Goal: Transaction & Acquisition: Book appointment/travel/reservation

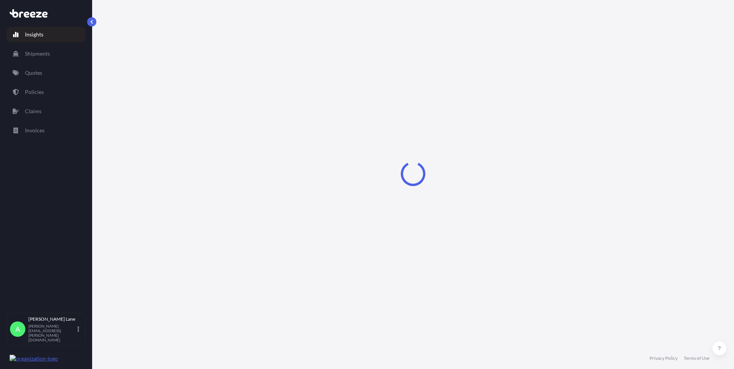
select select "2025"
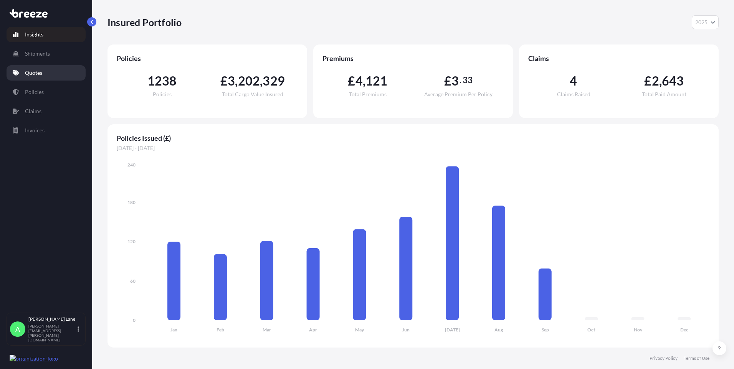
click at [23, 76] on link "Quotes" at bounding box center [46, 72] width 79 height 15
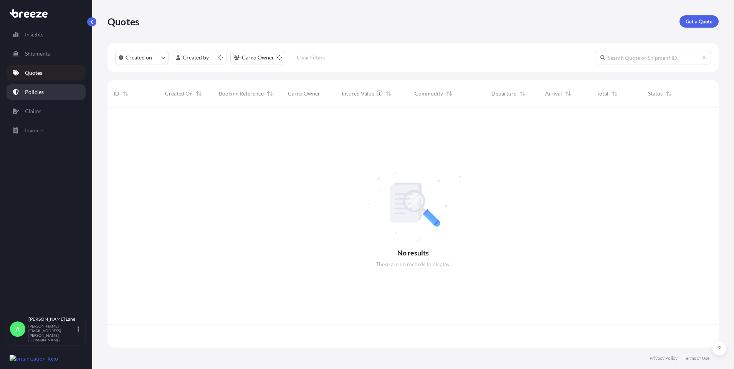
scroll to position [239, 605]
click at [687, 23] on p "Get a Quote" at bounding box center [698, 22] width 27 height 8
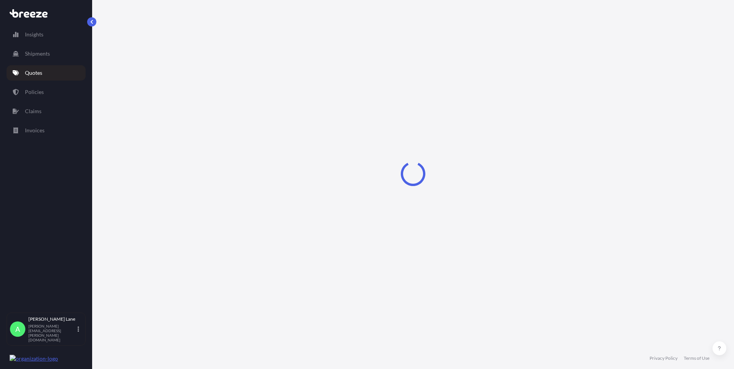
select select "Road"
select select "1"
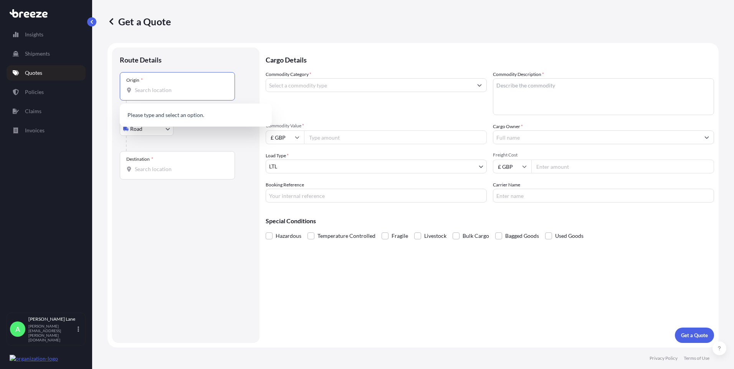
paste input "N1 3QP"
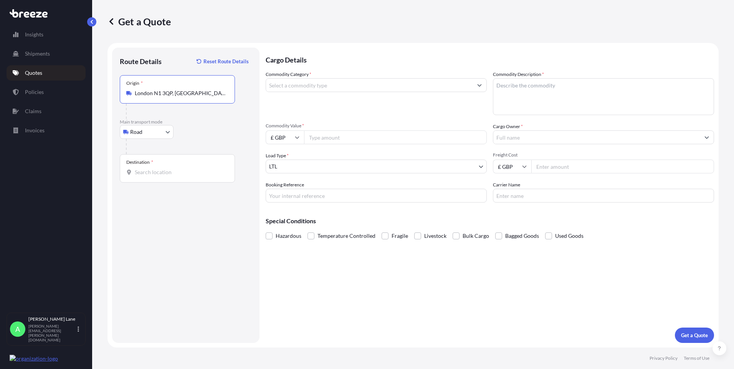
type input "London N1 3QP, [GEOGRAPHIC_DATA]"
click at [181, 169] on input "Destination *" at bounding box center [180, 172] width 91 height 8
paste input "9090"
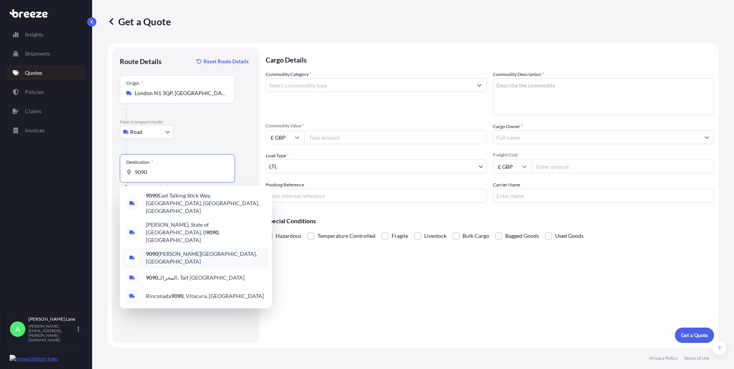
click at [198, 250] on span "9090 Merelbeke-[GEOGRAPHIC_DATA], [GEOGRAPHIC_DATA]" at bounding box center [206, 257] width 120 height 15
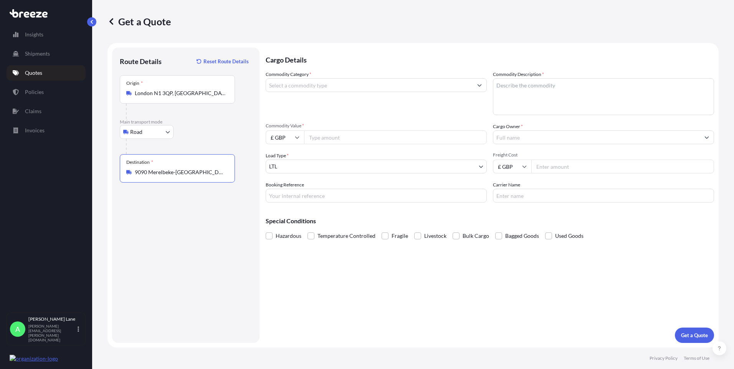
type input "9090 Merelbeke-[GEOGRAPHIC_DATA], [GEOGRAPHIC_DATA]"
click at [306, 84] on input "Commodity Category *" at bounding box center [369, 85] width 206 height 14
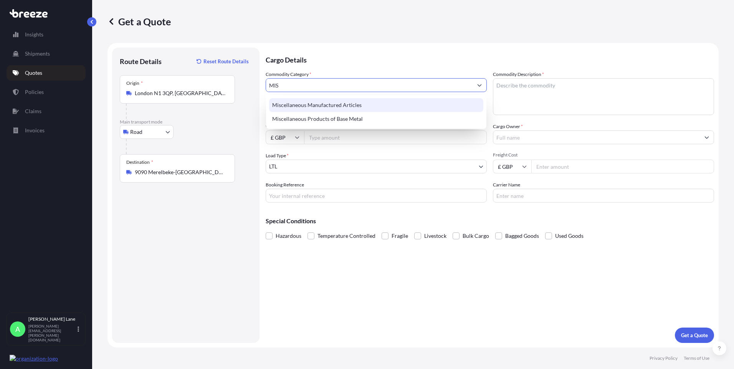
click at [330, 103] on div "Miscellaneous Manufactured Articles" at bounding box center [376, 105] width 214 height 14
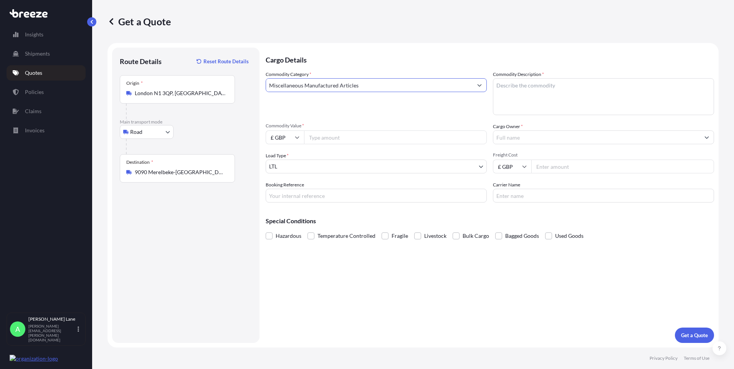
type input "Miscellaneous Manufactured Articles"
click at [332, 134] on input "Commodity Value *" at bounding box center [395, 137] width 183 height 14
type input "3345.84"
click at [290, 198] on input "Booking Reference" at bounding box center [376, 196] width 221 height 14
paste input "1897988"
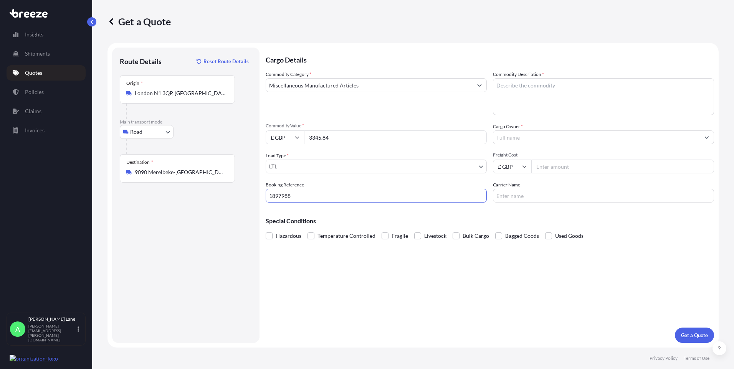
type input "1897988"
click at [507, 195] on input "Carrier Name" at bounding box center [603, 196] width 221 height 14
type input "FEDEX"
drag, startPoint x: 457, startPoint y: 277, endPoint x: 477, endPoint y: 259, distance: 27.4
click at [456, 277] on div "Cargo Details Commodity Category * Miscellaneous Manufactured Articles Commodit…" at bounding box center [490, 195] width 448 height 295
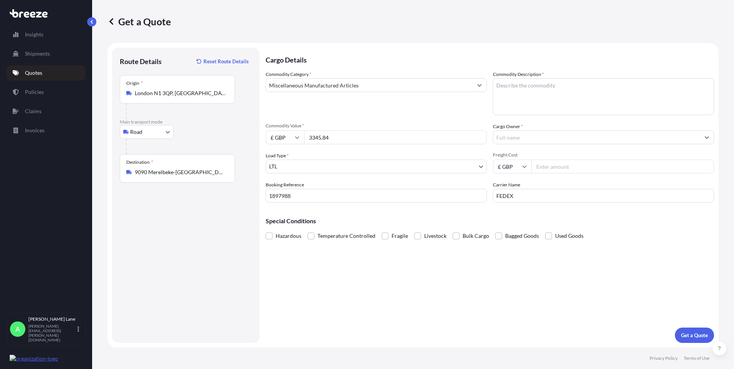
click at [553, 168] on input "Freight Cost" at bounding box center [622, 167] width 183 height 14
type input "31.85"
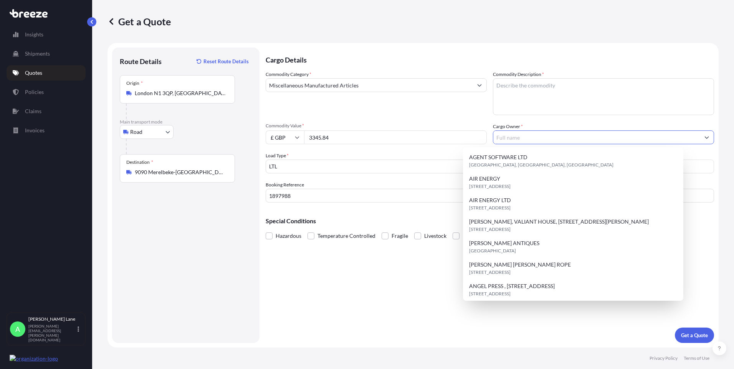
click at [520, 139] on input "Cargo Owner *" at bounding box center [596, 137] width 206 height 14
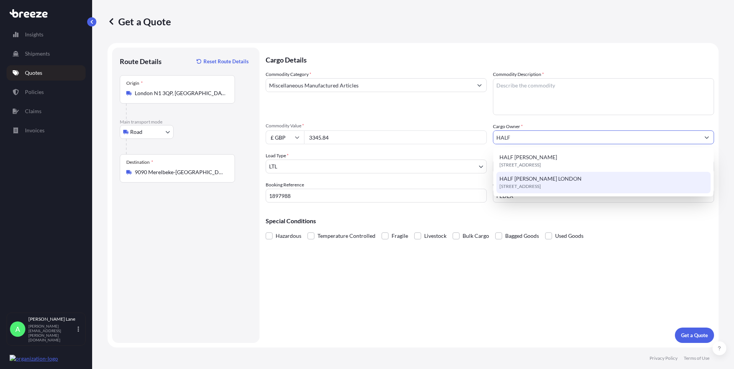
click at [530, 181] on span "HALF [PERSON_NAME] LONDON" at bounding box center [540, 179] width 82 height 8
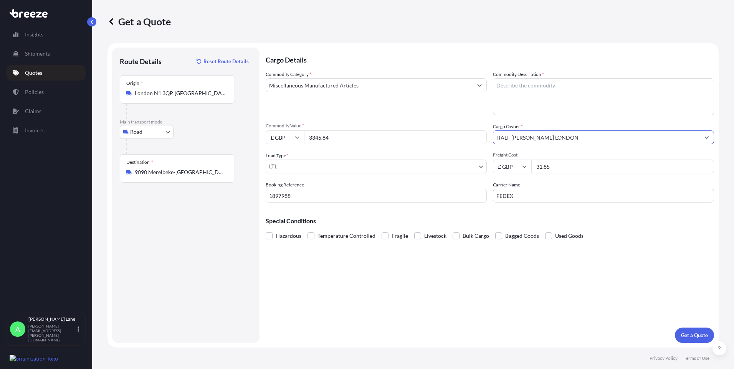
type input "HALF [PERSON_NAME] LONDON"
click at [538, 102] on textarea "Commodity Description *" at bounding box center [603, 96] width 221 height 37
paste textarea "OFF SHOULDER DRAPED CORSET"
paste textarea "FIT AND FLARE SKIRT"
paste textarea "SLINKY BIAS DRESS WITH WRAP TIES AND HALTER NECK"
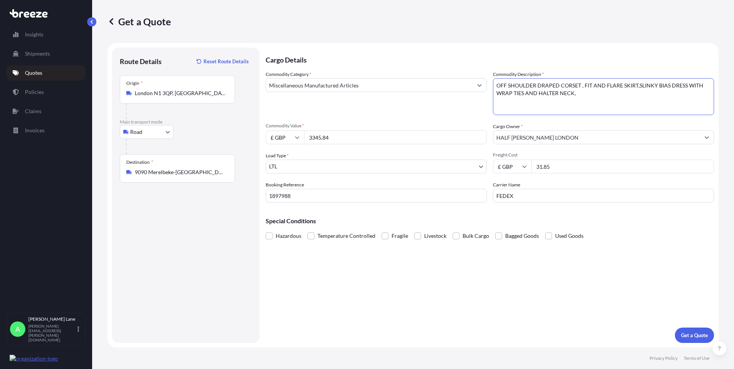
paste textarea "DOUBLE BREASTED REVER COLLAR, SIDE POCKET JACKET"
paste textarea "BODY GATHERED SHAWL WITH TULLE TRAIN"
paste textarea "HIGH LOW TULLE VEIL W LARGE SILK FLOWERS"
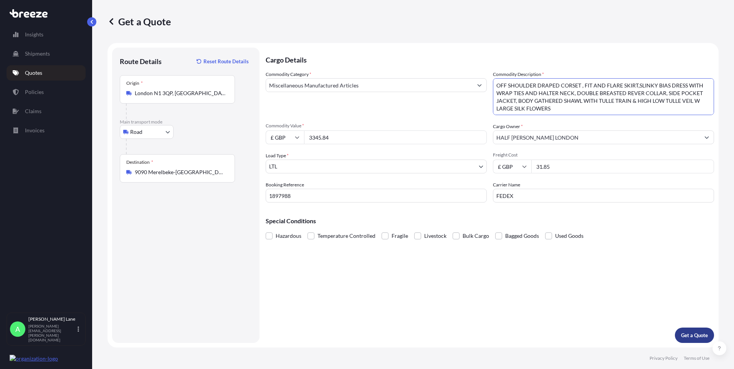
type textarea "OFF SHOULDER DRAPED CORSET , FIT AND FLARE SKIRT,SLINKY BIAS DRESS WITH WRAP TI…"
click at [687, 331] on button "Get a Quote" at bounding box center [694, 335] width 39 height 15
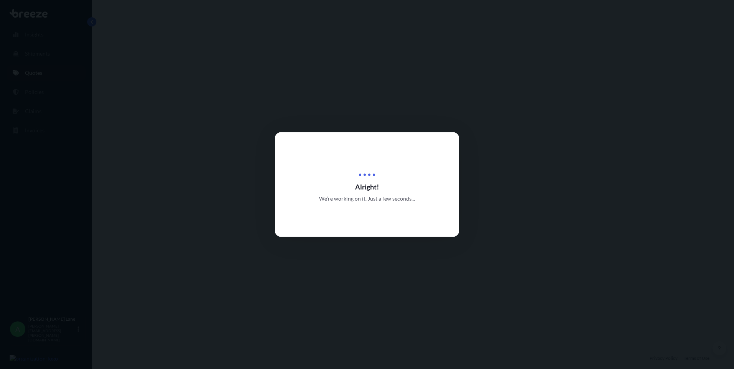
select select "Road"
select select "1"
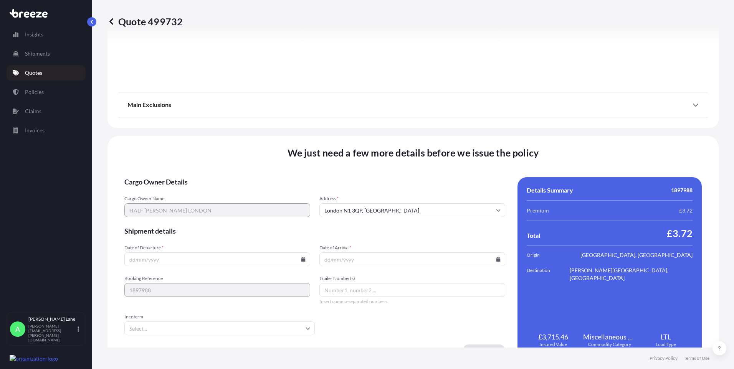
scroll to position [849, 0]
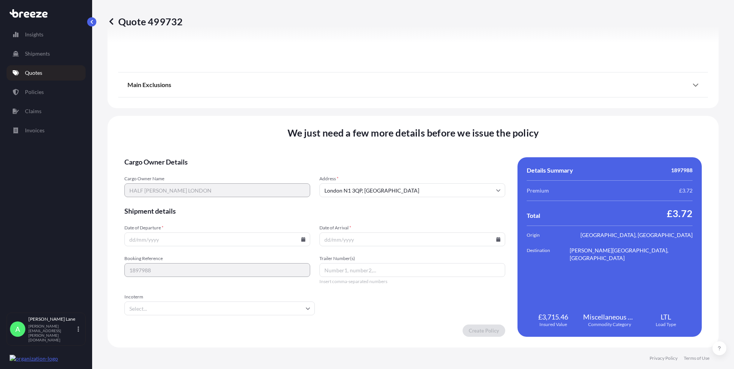
click at [198, 314] on input "Incoterm" at bounding box center [219, 309] width 190 height 14
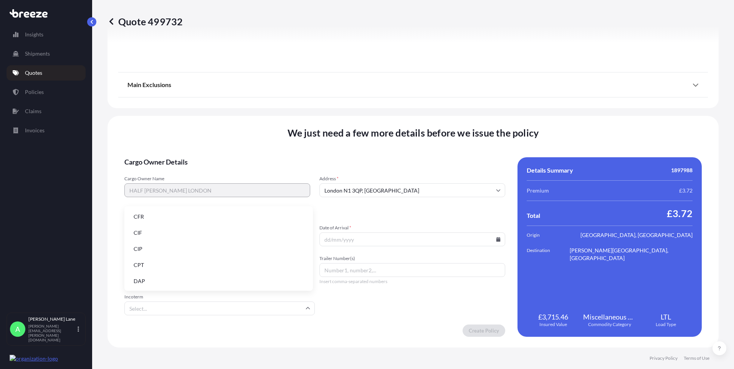
drag, startPoint x: 169, startPoint y: 279, endPoint x: 255, endPoint y: 269, distance: 86.9
click at [170, 279] on li "DAP" at bounding box center [218, 281] width 182 height 15
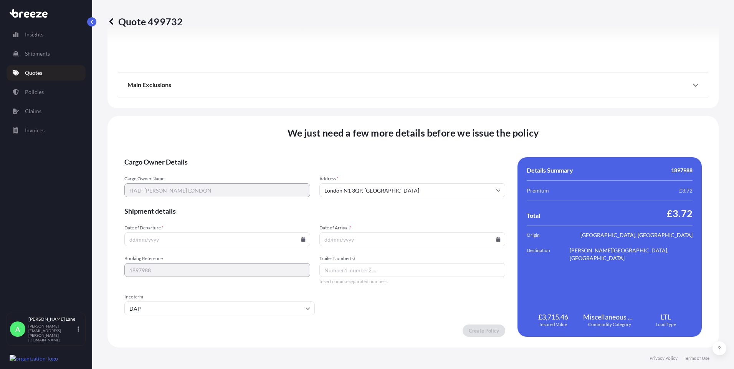
click at [302, 238] on icon at bounding box center [303, 239] width 4 height 5
click at [199, 187] on button "24" at bounding box center [198, 186] width 12 height 12
type input "[DATE]"
paste input "393537794319"
type input "393537794319"
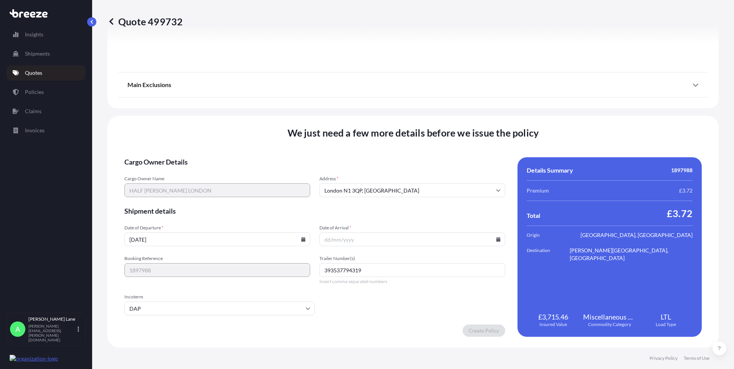
click at [496, 241] on icon at bounding box center [498, 239] width 4 height 5
click at [429, 185] on button "26" at bounding box center [427, 186] width 12 height 12
type input "[DATE]"
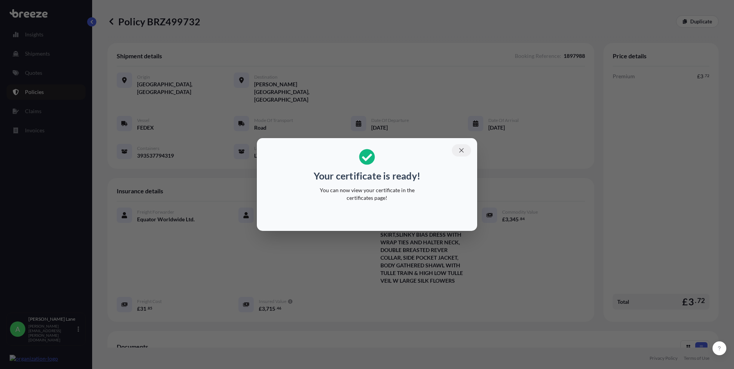
click at [459, 150] on icon "button" at bounding box center [461, 150] width 7 height 7
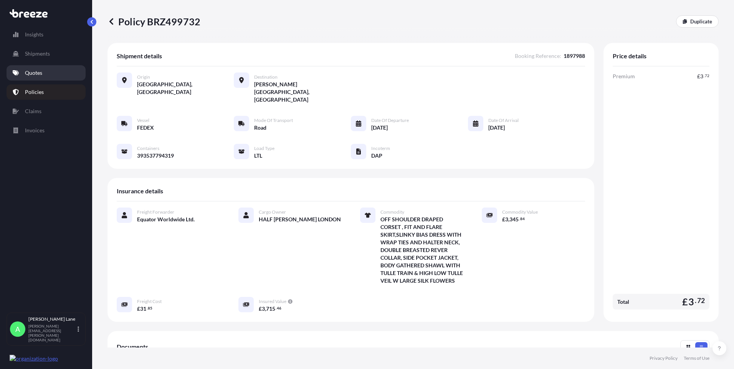
click at [40, 74] on p "Quotes" at bounding box center [33, 73] width 17 height 8
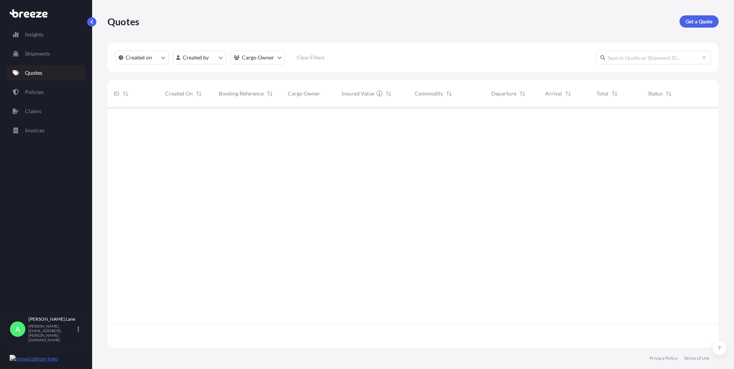
scroll to position [239, 605]
click at [699, 17] on link "Get a Quote" at bounding box center [698, 21] width 39 height 12
select select "Road"
select select "1"
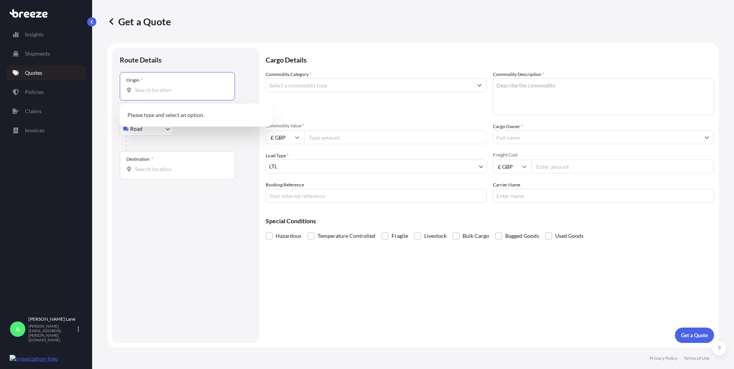
paste input "W1U 1FD"
click at [191, 119] on span "[GEOGRAPHIC_DATA] W1U 1FD , [GEOGRAPHIC_DATA]" at bounding box center [206, 117] width 120 height 15
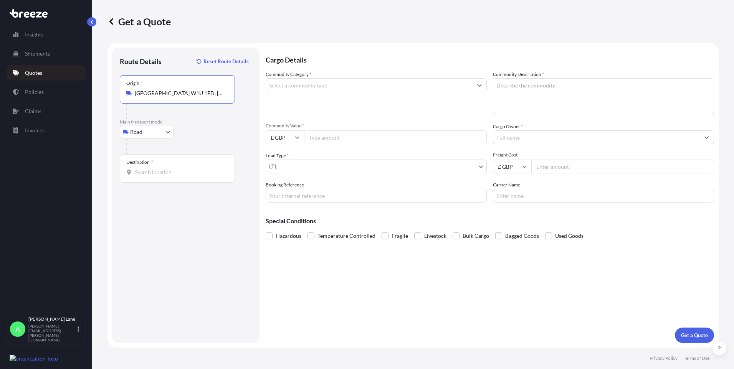
type input "[GEOGRAPHIC_DATA] W1U 1FD, [GEOGRAPHIC_DATA]"
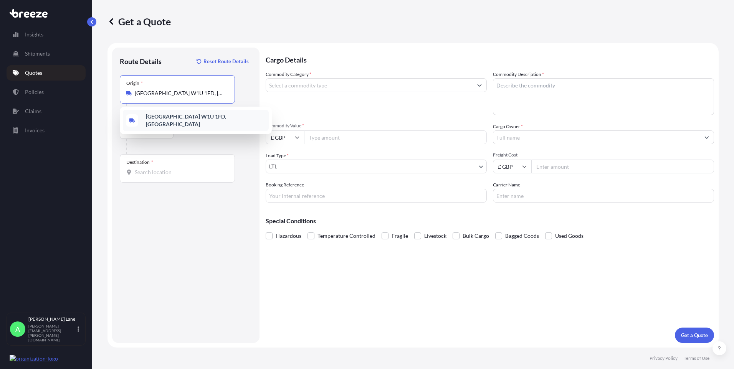
click at [183, 123] on div "[GEOGRAPHIC_DATA] W1U 1FD, [GEOGRAPHIC_DATA]" at bounding box center [196, 120] width 146 height 21
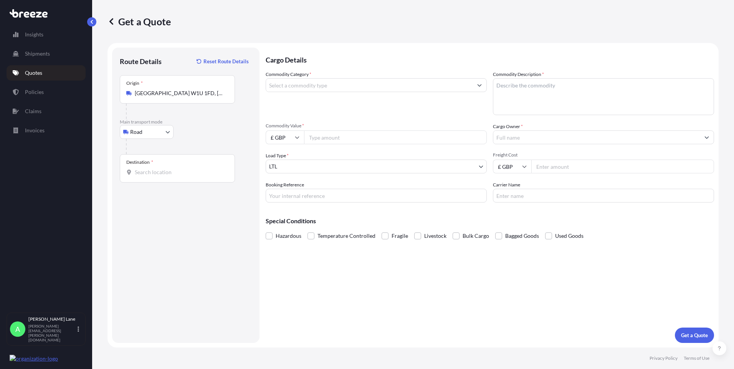
drag, startPoint x: 180, startPoint y: 165, endPoint x: 150, endPoint y: 175, distance: 31.6
click at [150, 175] on input "Destination *" at bounding box center [180, 172] width 91 height 8
paste input "b3 3ag"
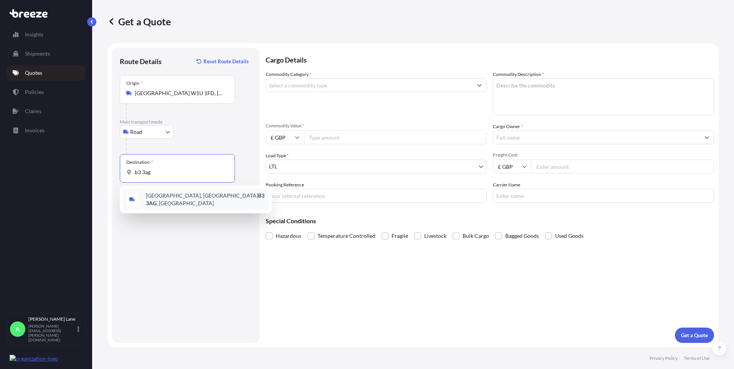
click at [185, 203] on div "[STREET_ADDRESS]" at bounding box center [196, 199] width 146 height 21
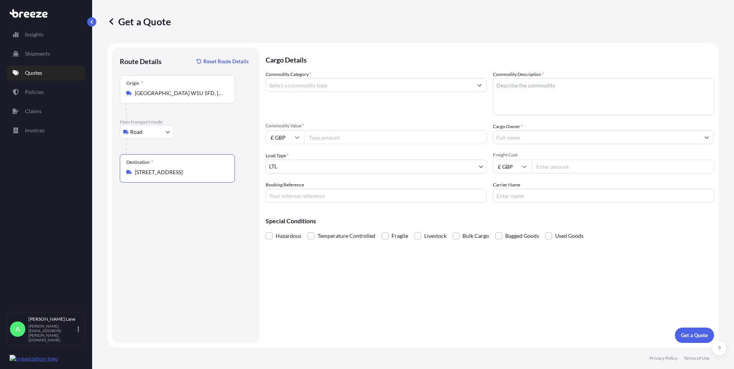
type input "[STREET_ADDRESS]"
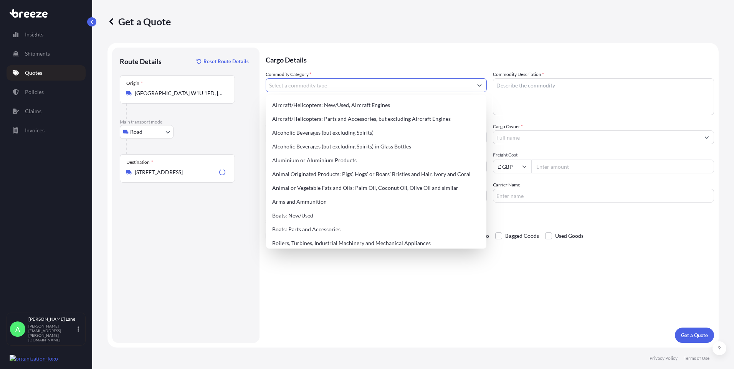
click at [314, 91] on input "Commodity Category *" at bounding box center [369, 85] width 206 height 14
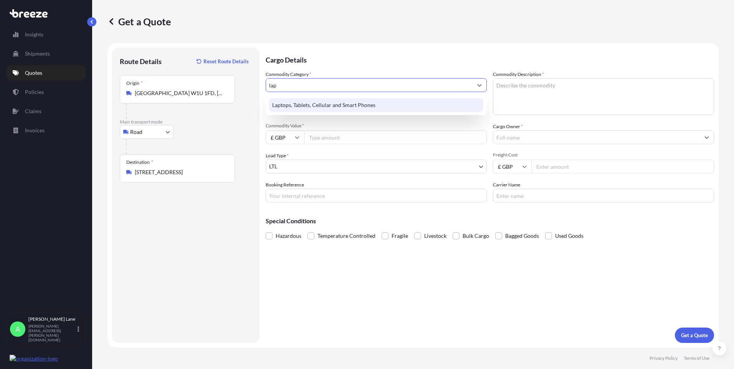
click at [300, 105] on div "Laptops, Tablets, Cellular and Smart Phones" at bounding box center [376, 105] width 214 height 14
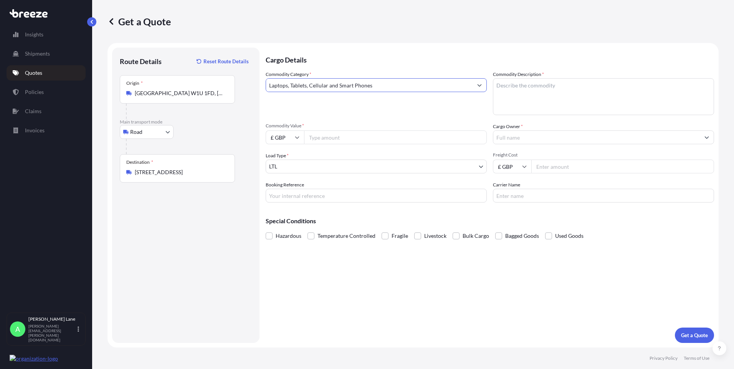
type input "Laptops, Tablets, Cellular and Smart Phones"
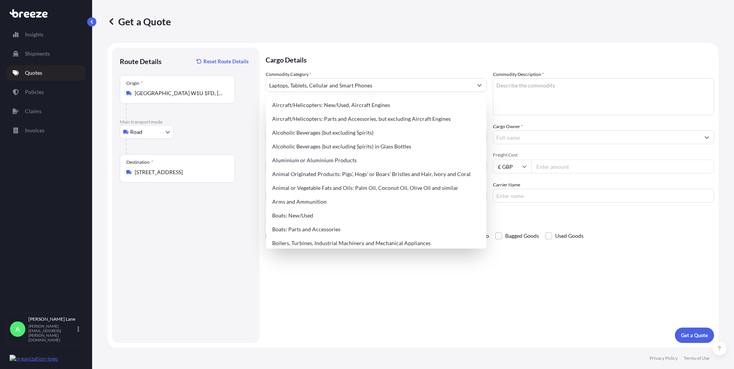
click at [306, 335] on div "Cargo Details Commodity Category * Laptops, Tablets, Cellular and Smart Phones …" at bounding box center [490, 195] width 448 height 295
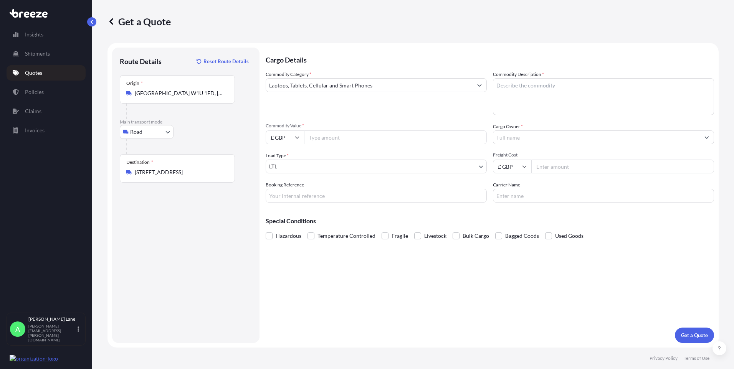
click at [324, 141] on input "Commodity Value *" at bounding box center [395, 137] width 183 height 14
type input "1000"
click at [301, 197] on input "Booking Reference" at bounding box center [376, 196] width 221 height 14
paste input "1897978"
type input "1897978"
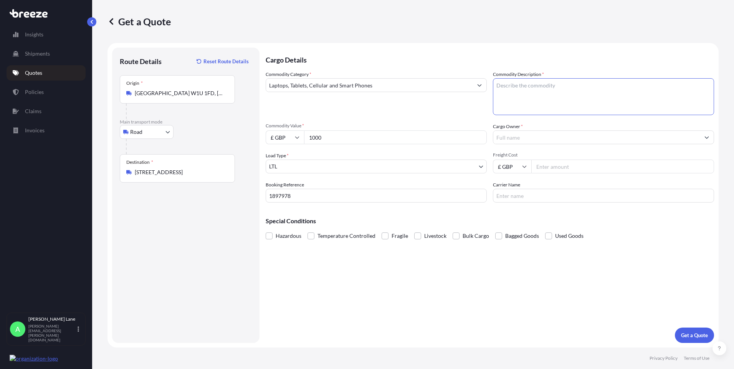
paste textarea "2 x iphone 14"
type textarea "2 x iphone 14"
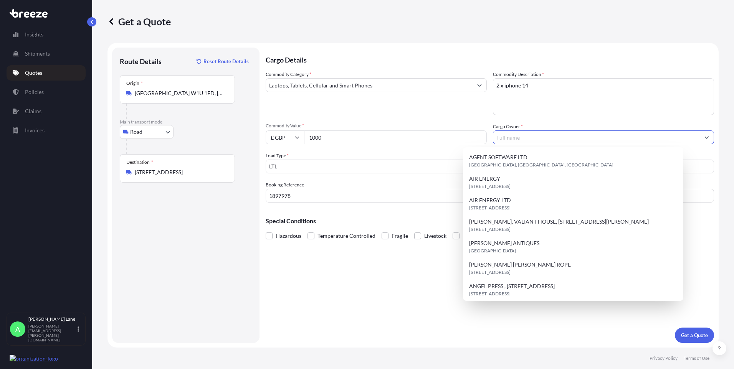
click at [546, 141] on input "Cargo Owner *" at bounding box center [596, 137] width 206 height 14
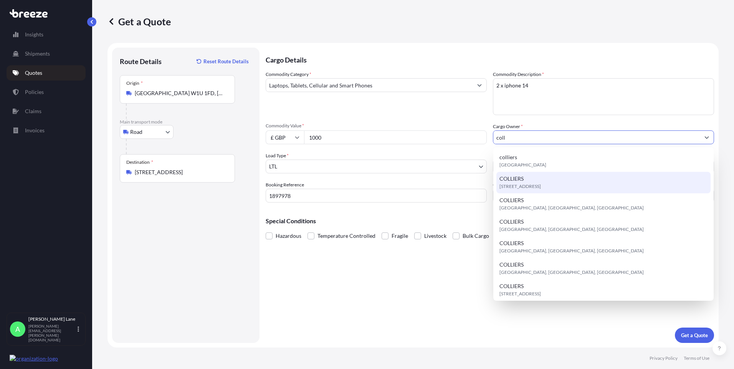
click at [541, 186] on span "[STREET_ADDRESS]" at bounding box center [519, 187] width 41 height 8
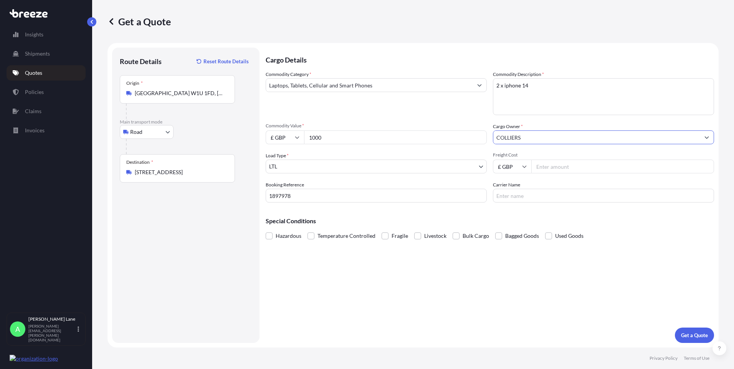
type input "COLLIERS"
drag, startPoint x: 582, startPoint y: 172, endPoint x: 530, endPoint y: 190, distance: 55.3
click at [582, 171] on input "Freight Cost" at bounding box center [622, 167] width 183 height 14
type input "29.80"
click at [538, 196] on input "Carrier Name" at bounding box center [603, 196] width 221 height 14
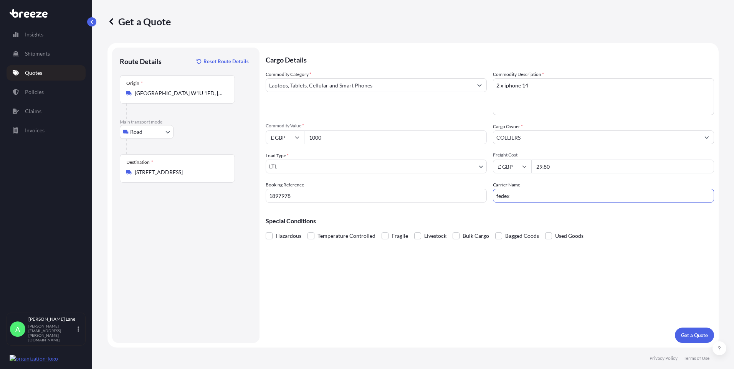
type input "fedex"
click at [448, 286] on div "Cargo Details Commodity Category * Laptops, Tablets, Cellular and Smart Phones …" at bounding box center [490, 195] width 448 height 295
click at [700, 334] on p "Get a Quote" at bounding box center [694, 336] width 27 height 8
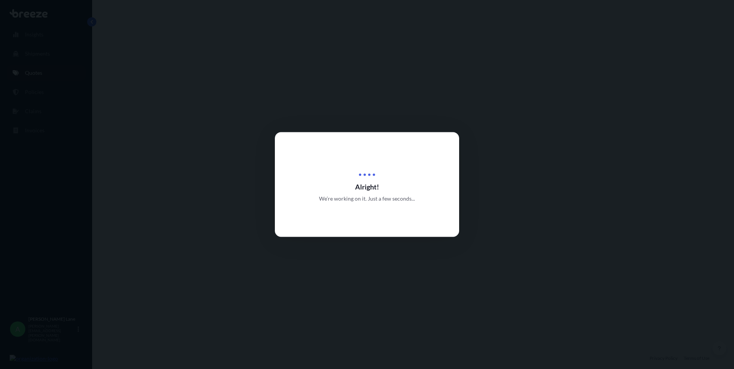
select select "Road"
select select "1"
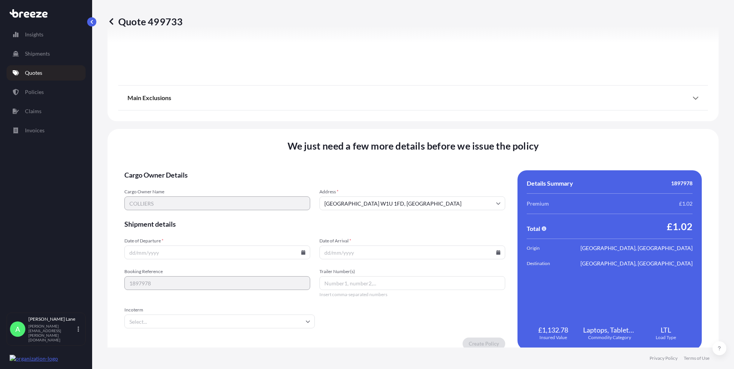
scroll to position [849, 0]
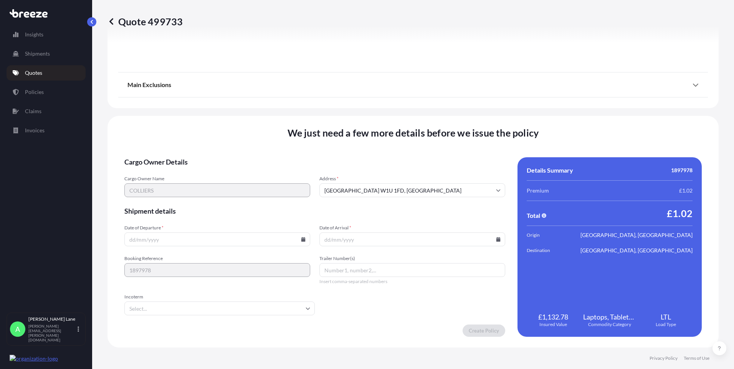
click at [301, 239] on icon at bounding box center [303, 239] width 4 height 5
click at [201, 186] on button "24" at bounding box center [198, 186] width 12 height 12
type input "[DATE]"
click at [151, 312] on input "Incoterm" at bounding box center [219, 309] width 190 height 14
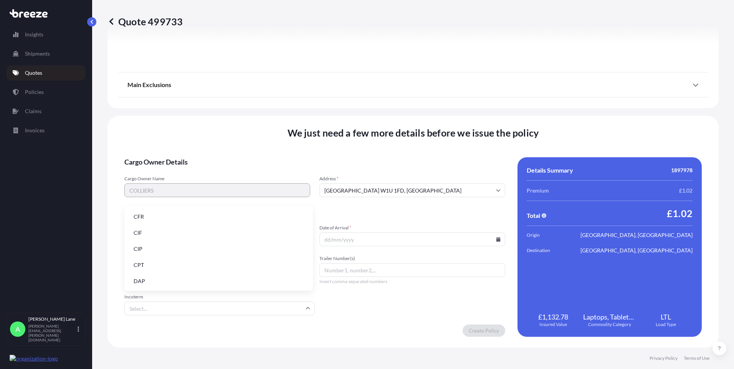
drag, startPoint x: 152, startPoint y: 281, endPoint x: 243, endPoint y: 276, distance: 91.5
click at [152, 281] on li "DAP" at bounding box center [218, 281] width 182 height 15
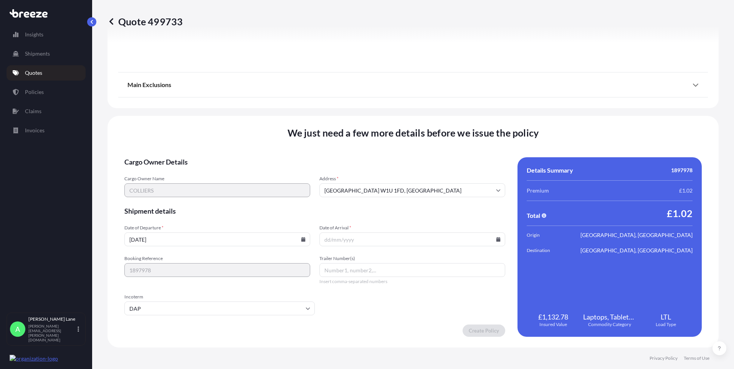
paste input "393537510940"
type input "393537510940"
click at [496, 239] on icon at bounding box center [498, 239] width 4 height 5
click at [407, 185] on button "25" at bounding box center [409, 186] width 12 height 12
type input "[DATE]"
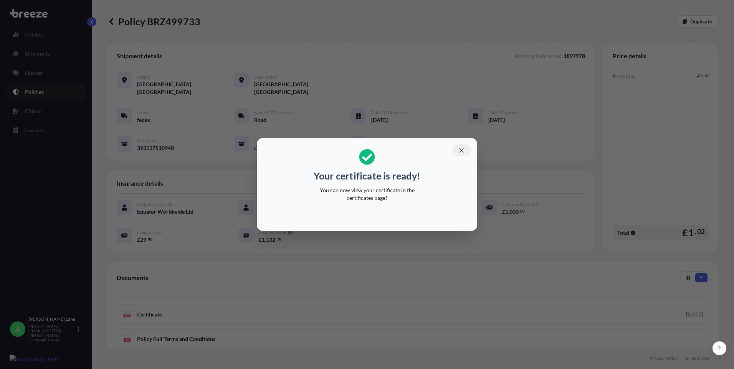
click at [459, 151] on icon "button" at bounding box center [461, 150] width 7 height 7
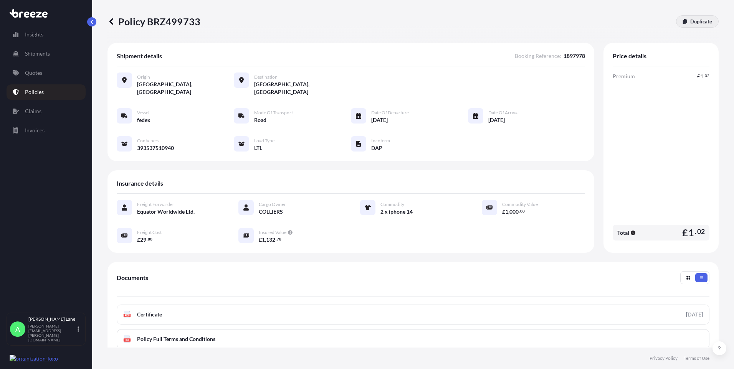
click at [686, 26] on link "Duplicate" at bounding box center [697, 21] width 43 height 12
select select "Road"
select select "1"
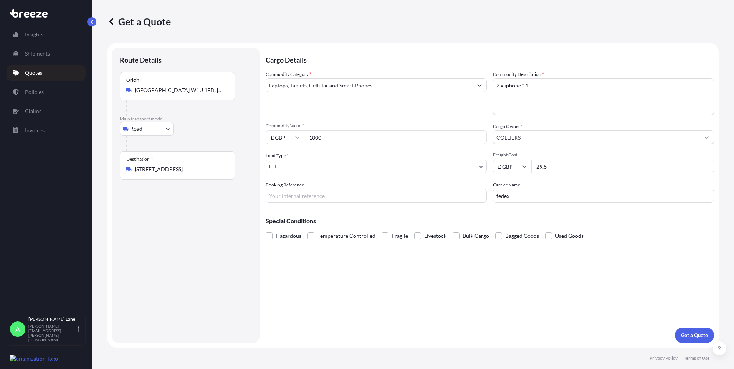
drag, startPoint x: 134, startPoint y: 167, endPoint x: 220, endPoint y: 168, distance: 86.3
click at [220, 168] on div "[STREET_ADDRESS]" at bounding box center [177, 169] width 102 height 8
click at [220, 168] on input "[STREET_ADDRESS]" at bounding box center [180, 169] width 91 height 8
drag, startPoint x: 226, startPoint y: 169, endPoint x: 112, endPoint y: 170, distance: 113.6
click at [112, 170] on div "Route Details Place of loading Road Road Rail Origin * [GEOGRAPHIC_DATA] Main t…" at bounding box center [185, 195] width 147 height 295
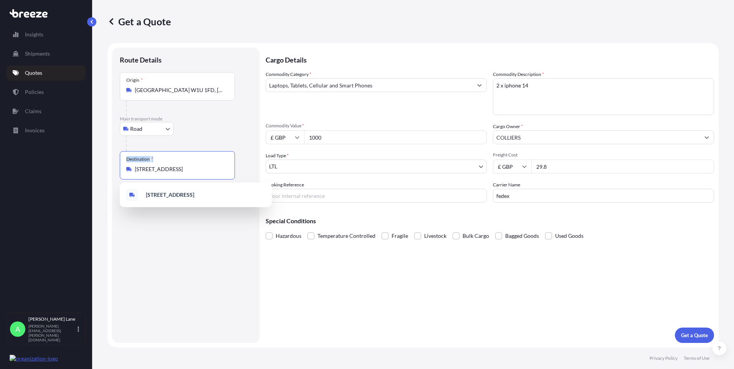
drag, startPoint x: 112, startPoint y: 170, endPoint x: 164, endPoint y: 172, distance: 52.2
click at [164, 172] on input "[STREET_ADDRESS]" at bounding box center [180, 169] width 91 height 8
drag, startPoint x: 224, startPoint y: 170, endPoint x: 118, endPoint y: 175, distance: 106.0
click at [118, 175] on div "Route Details Place of loading Road Road Rail Origin * [GEOGRAPHIC_DATA] Main t…" at bounding box center [185, 195] width 147 height 295
paste input "ls1 8eq"
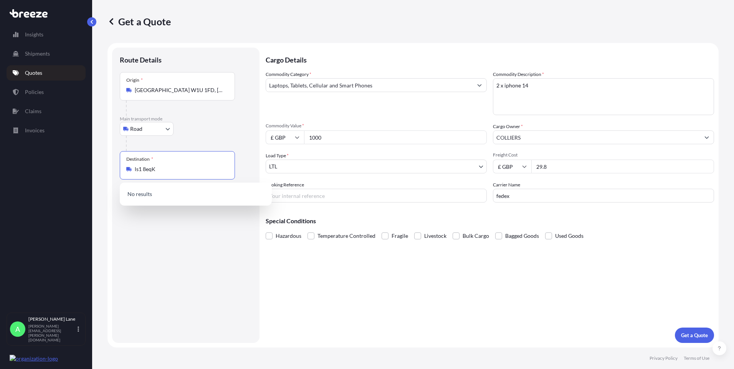
click at [179, 172] on input "ls1 8eqK" at bounding box center [180, 169] width 91 height 8
click at [175, 197] on span "[STREET_ADDRESS]" at bounding box center [206, 196] width 120 height 15
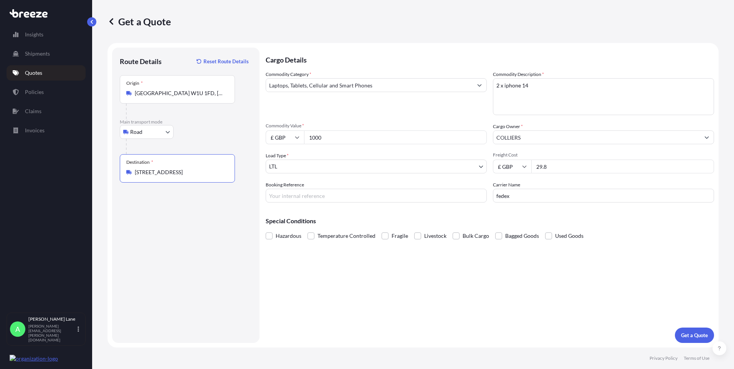
type input "[STREET_ADDRESS]"
drag, startPoint x: 327, startPoint y: 137, endPoint x: 313, endPoint y: 139, distance: 14.4
click at [313, 139] on input "1000" at bounding box center [395, 137] width 183 height 14
type input "1"
type input "500"
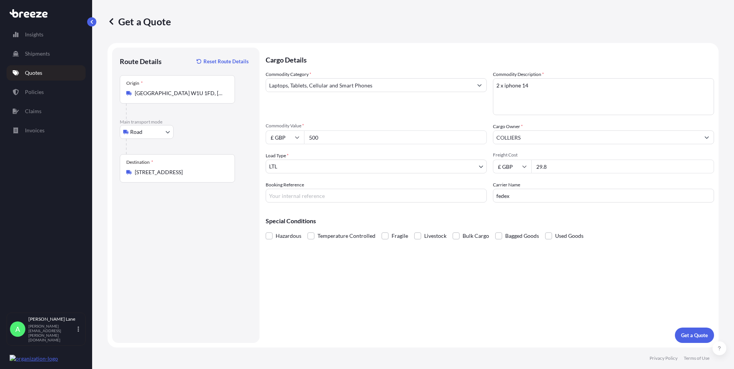
click at [309, 197] on input "Booking Reference" at bounding box center [376, 196] width 221 height 14
paste input "1897980"
type input "1897980"
drag, startPoint x: 536, startPoint y: 89, endPoint x: 448, endPoint y: 98, distance: 88.7
click at [452, 96] on div "Commodity Category * Laptops, Tablets, Cellular and Smart Phones Commodity Desc…" at bounding box center [490, 137] width 448 height 132
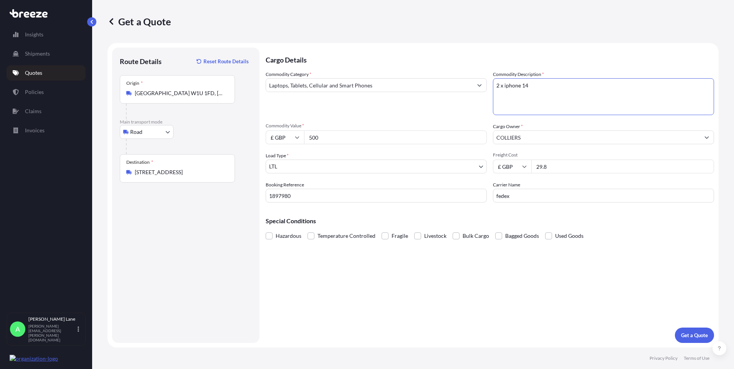
click at [518, 87] on textarea "2 x iphone 14" at bounding box center [603, 96] width 221 height 37
drag, startPoint x: 535, startPoint y: 86, endPoint x: 484, endPoint y: 86, distance: 50.3
click at [484, 86] on div "Commodity Category * Laptops, Tablets, Cellular and Smart Phones Commodity Desc…" at bounding box center [490, 137] width 448 height 132
paste textarea "mobile phone"
type textarea "mobile phone"
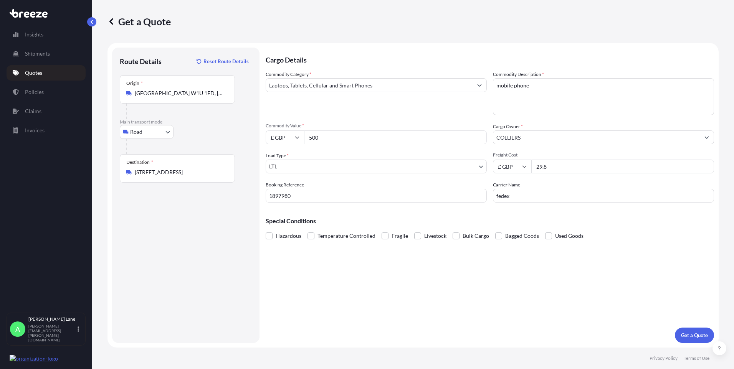
drag, startPoint x: 563, startPoint y: 167, endPoint x: 508, endPoint y: 170, distance: 54.6
click at [508, 170] on div "£ GBP 29.8" at bounding box center [603, 167] width 221 height 14
type input "22.30"
click at [692, 336] on p "Get a Quote" at bounding box center [694, 336] width 27 height 8
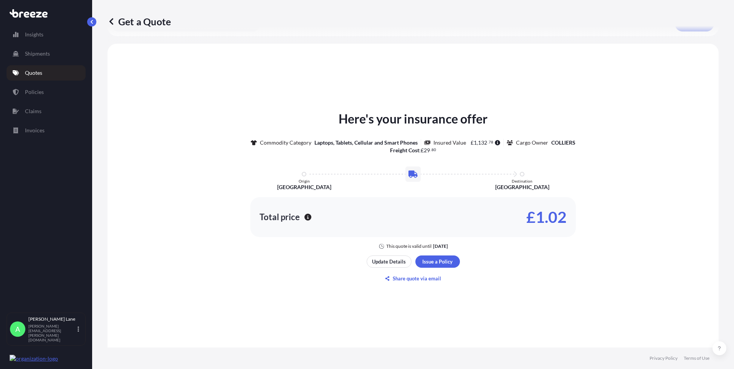
scroll to position [360, 0]
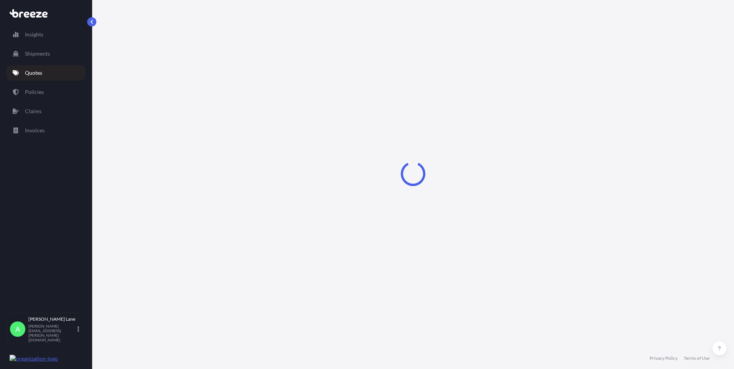
select select "Road"
select select "1"
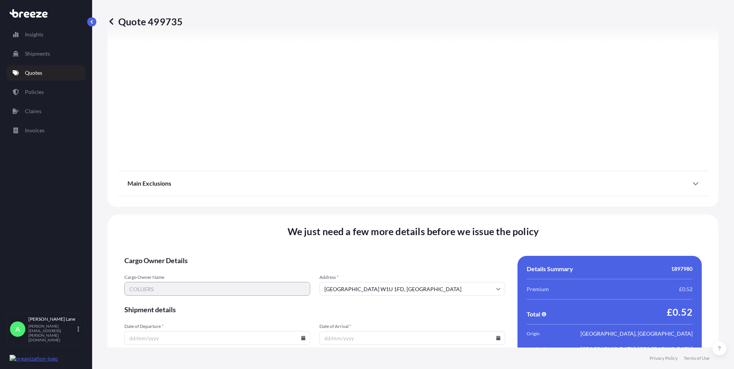
scroll to position [849, 0]
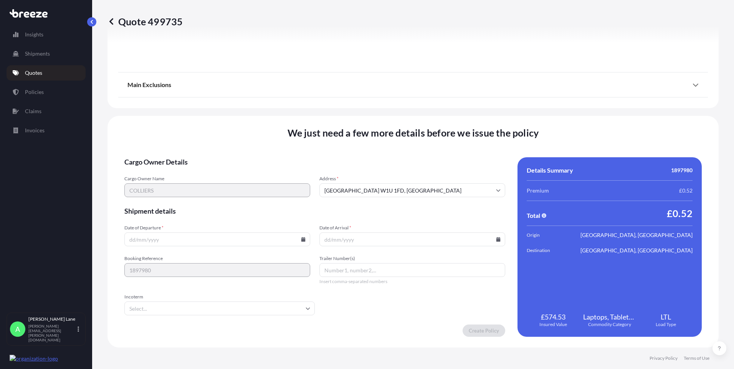
click at [301, 240] on icon at bounding box center [303, 239] width 4 height 5
click at [196, 185] on button "24" at bounding box center [198, 186] width 12 height 12
type input "[DATE]"
click at [169, 307] on input "Incoterm" at bounding box center [219, 309] width 190 height 14
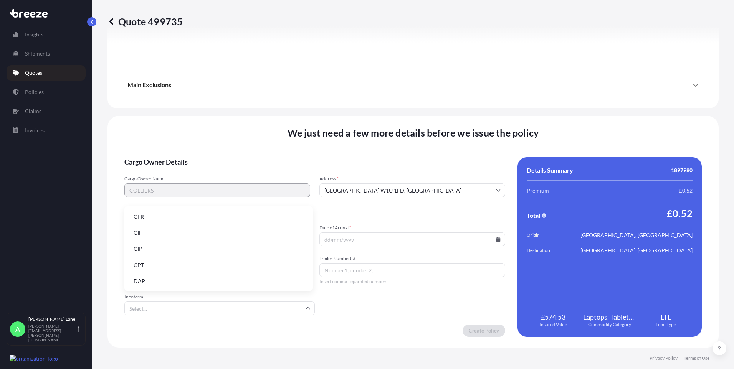
click at [174, 282] on li "DAP" at bounding box center [218, 281] width 182 height 15
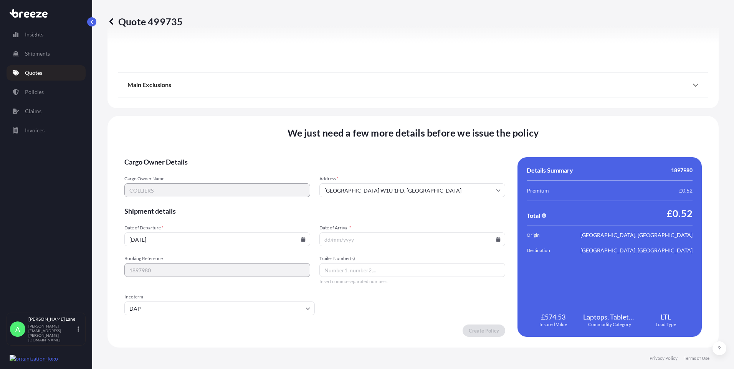
paste input "393537528345"
type input "393537528345"
click at [496, 241] on icon at bounding box center [498, 239] width 4 height 5
click at [412, 187] on button "25" at bounding box center [409, 186] width 12 height 12
type input "[DATE]"
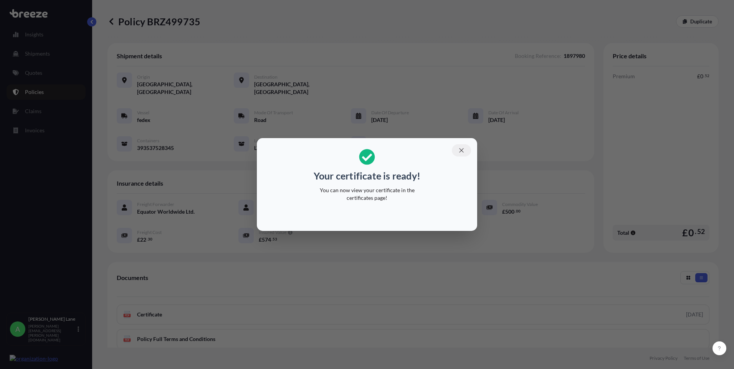
click at [457, 151] on button "button" at bounding box center [461, 150] width 19 height 12
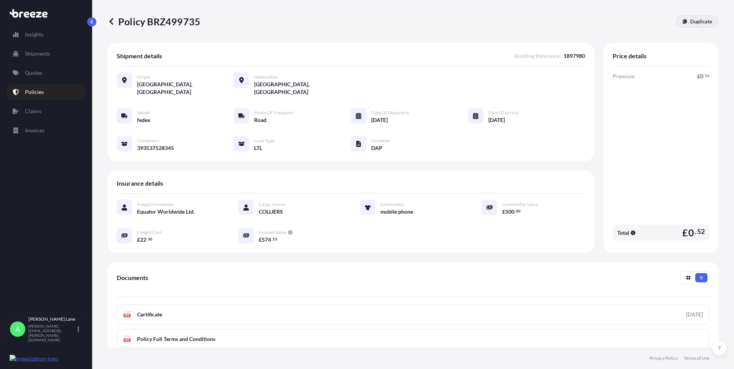
click at [685, 25] on link "Duplicate" at bounding box center [697, 21] width 43 height 12
select select "Road"
select select "1"
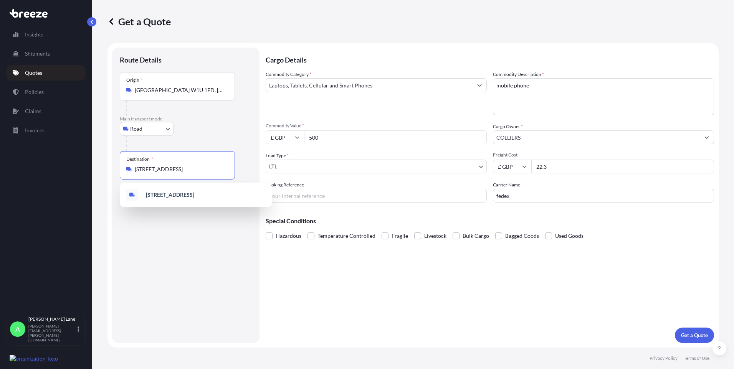
drag, startPoint x: 218, startPoint y: 170, endPoint x: 98, endPoint y: 167, distance: 119.8
click at [98, 167] on div "Get a Quote Route Details Place of loading Road Road Rail Origin * [GEOGRAPHIC_…" at bounding box center [413, 174] width 642 height 348
paste input "m2 2jt"
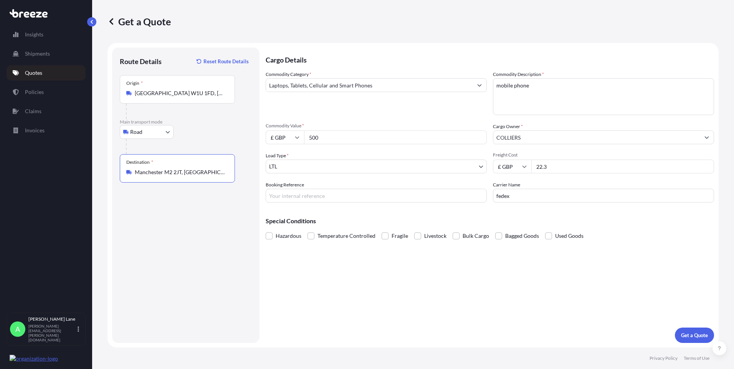
type input "Manchester M2 2JT, [GEOGRAPHIC_DATA]"
drag, startPoint x: 328, startPoint y: 138, endPoint x: 281, endPoint y: 144, distance: 48.0
click at [281, 144] on div "Commodity Category * Laptops, Tablets, Cellular and Smart Phones Commodity Desc…" at bounding box center [490, 137] width 448 height 132
type input "1000"
click at [300, 201] on input "Booking Reference" at bounding box center [376, 196] width 221 height 14
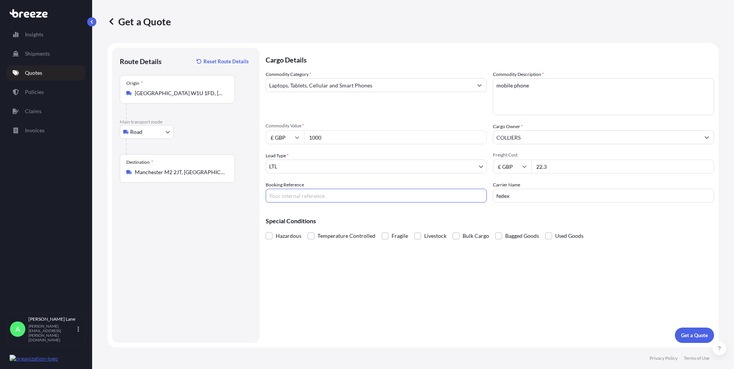
paste input "1897987"
type input "1897987"
drag, startPoint x: 532, startPoint y: 92, endPoint x: 489, endPoint y: 92, distance: 43.4
click at [489, 92] on div "Commodity Category * Laptops, Tablets, Cellular and Smart Phones Commodity Desc…" at bounding box center [490, 137] width 448 height 132
paste textarea "laptop"
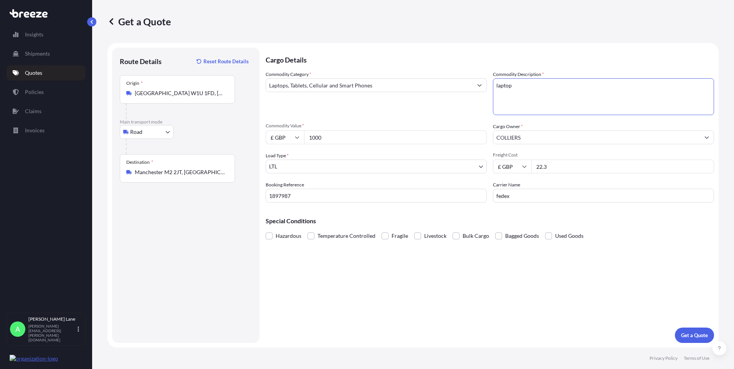
type textarea "laptop"
drag, startPoint x: 553, startPoint y: 167, endPoint x: 514, endPoint y: 172, distance: 39.5
click at [514, 172] on div "£ GBP 22.3" at bounding box center [603, 167] width 221 height 14
type input "29.80"
click at [691, 335] on p "Get a Quote" at bounding box center [694, 336] width 27 height 8
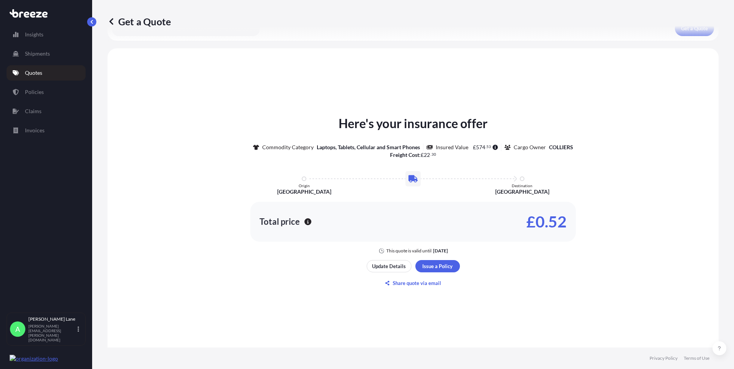
scroll to position [360, 0]
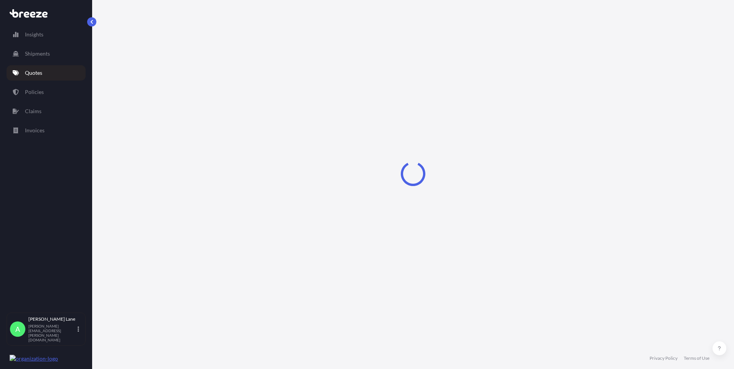
select select "Road"
select select "1"
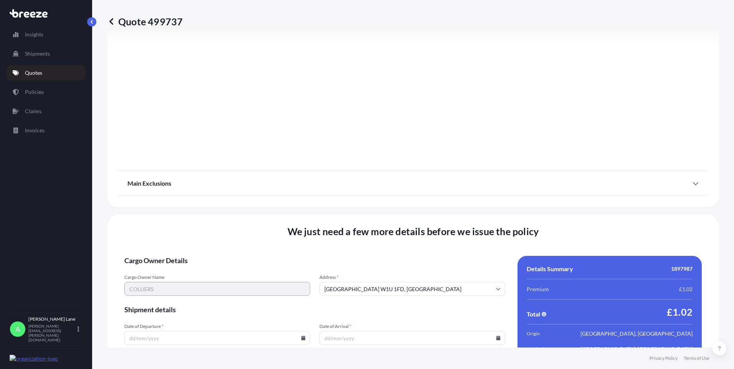
scroll to position [849, 0]
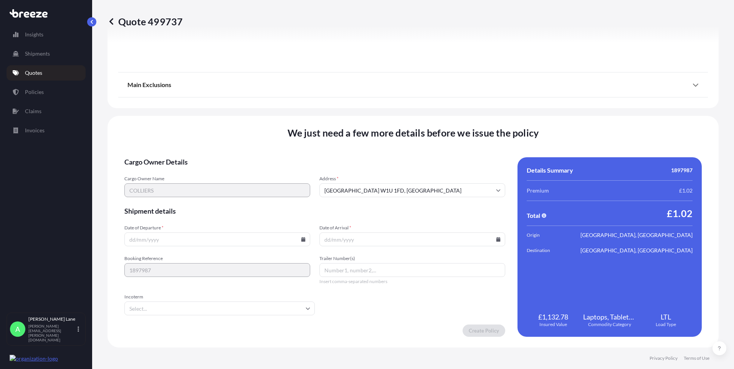
click at [301, 240] on icon at bounding box center [303, 239] width 4 height 5
drag, startPoint x: 196, startPoint y: 187, endPoint x: 187, endPoint y: 261, distance: 74.2
click at [196, 187] on button "24" at bounding box center [198, 186] width 12 height 12
type input "[DATE]"
click at [158, 302] on div "Incoterm" at bounding box center [219, 304] width 190 height 21
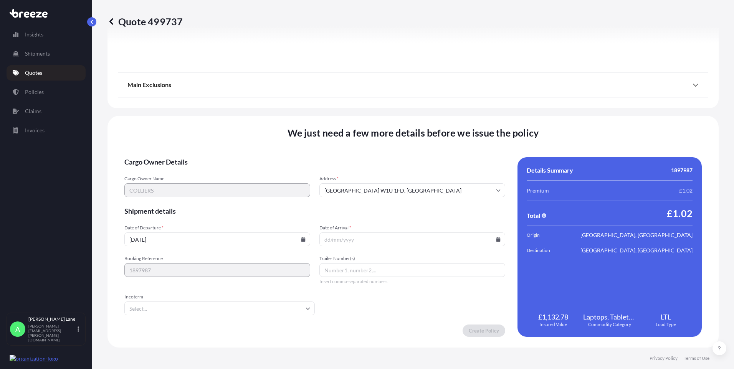
click at [149, 311] on input "Incoterm" at bounding box center [219, 309] width 190 height 14
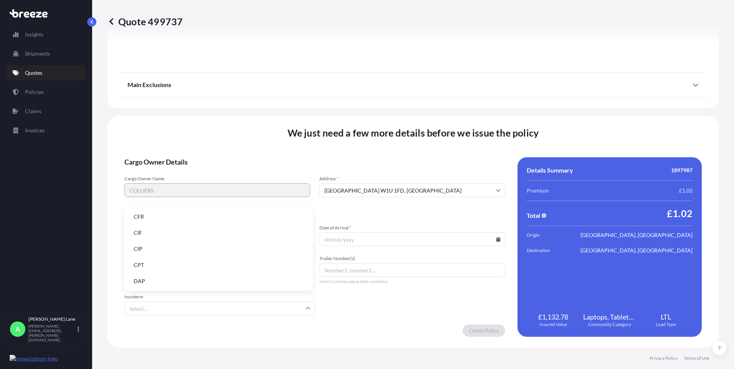
click at [145, 282] on li "DAP" at bounding box center [218, 281] width 182 height 15
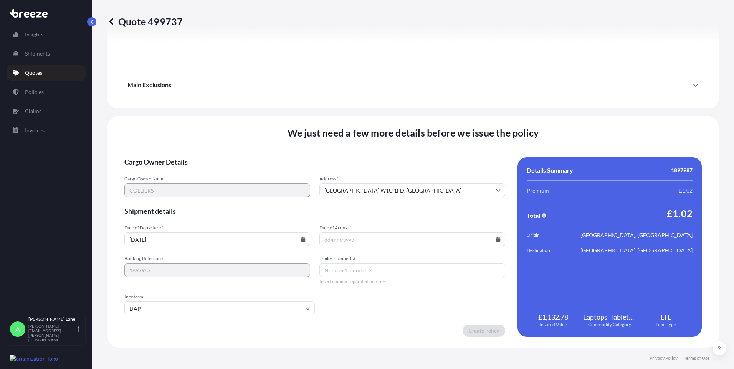
drag, startPoint x: 355, startPoint y: 277, endPoint x: 341, endPoint y: 269, distance: 16.1
click at [341, 269] on input "Trailer Number(s)" at bounding box center [412, 270] width 186 height 14
paste input "393537770491"
type input "393537770491"
click at [496, 239] on icon at bounding box center [498, 239] width 4 height 5
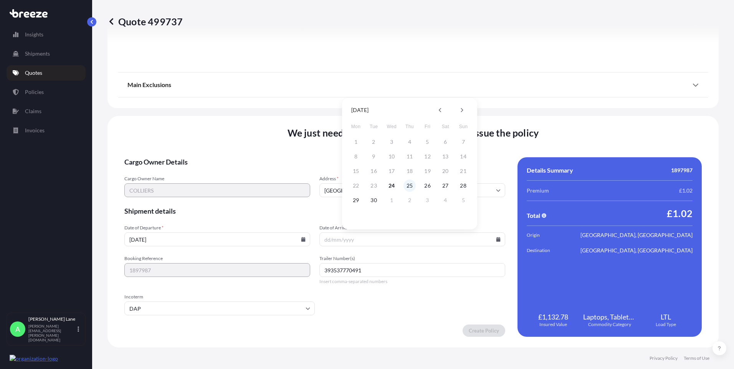
click at [406, 187] on button "25" at bounding box center [409, 186] width 12 height 12
type input "[DATE]"
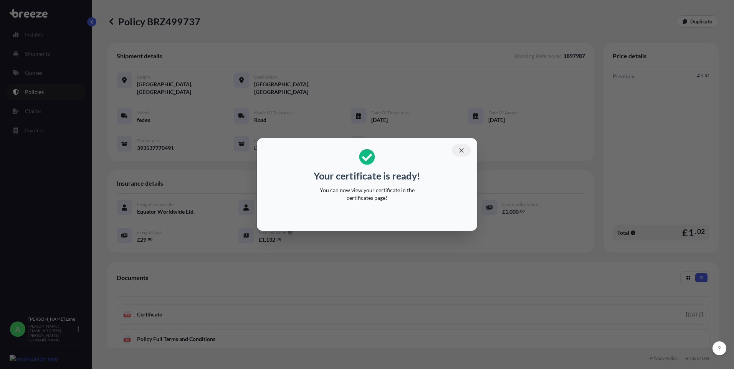
click at [463, 151] on icon "button" at bounding box center [461, 150] width 7 height 7
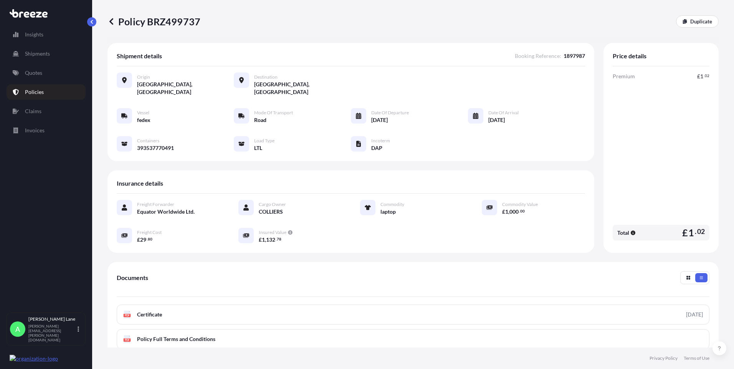
click at [693, 26] on link "Duplicate" at bounding box center [697, 21] width 43 height 12
select select "Road"
select select "1"
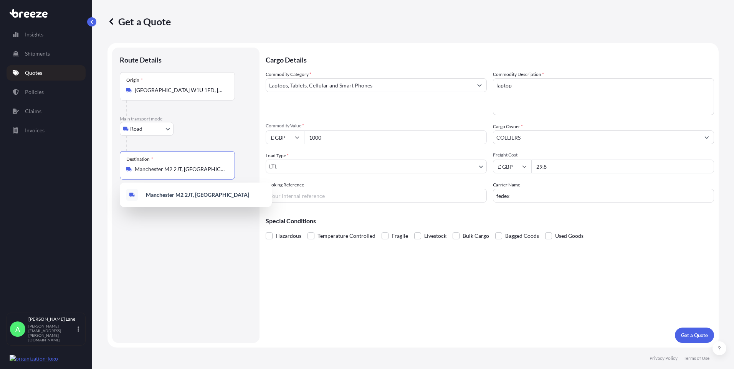
drag, startPoint x: 188, startPoint y: 170, endPoint x: 130, endPoint y: 169, distance: 57.6
click at [130, 169] on div "Manchester M2 2JT, [GEOGRAPHIC_DATA]" at bounding box center [177, 169] width 102 height 8
drag, startPoint x: 132, startPoint y: 169, endPoint x: 205, endPoint y: 167, distance: 72.9
click at [198, 165] on div "Destination * Manchester M2 2JT, [GEOGRAPHIC_DATA]" at bounding box center [177, 165] width 115 height 28
click at [198, 165] on input "Manchester M2 2JT, [GEOGRAPHIC_DATA]" at bounding box center [180, 169] width 91 height 8
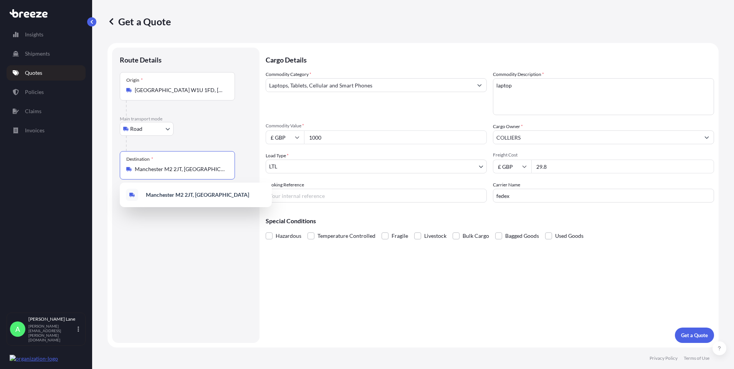
paste input "bs1 6fl"
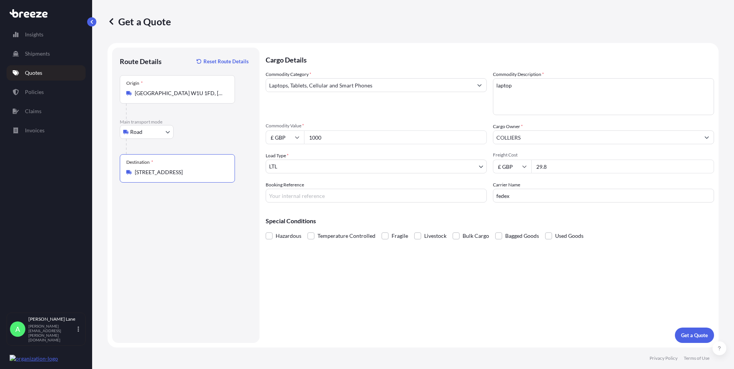
type input "[STREET_ADDRESS]"
click at [305, 140] on input "1000" at bounding box center [395, 137] width 183 height 14
type input "500"
click at [299, 196] on input "Booking Reference" at bounding box center [376, 196] width 221 height 14
paste input "1897977"
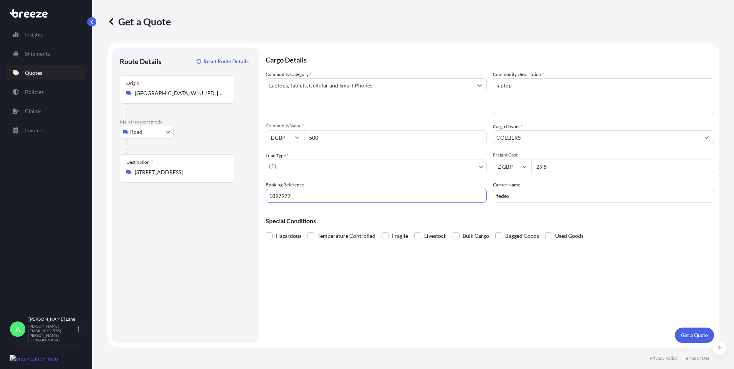
type input "1897977"
click at [490, 88] on div "Commodity Category * Laptops, Tablets, Cellular and Smart Phones Commodity Desc…" at bounding box center [490, 137] width 448 height 132
paste textarea "mobile phone"
type textarea "mobile phone"
drag, startPoint x: 524, startPoint y: 170, endPoint x: 455, endPoint y: 210, distance: 79.1
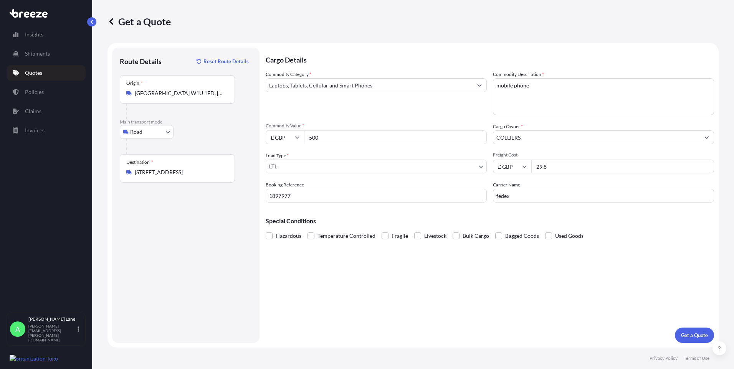
click at [511, 170] on div "£ GBP 29.8" at bounding box center [603, 167] width 221 height 14
type input "22.30"
click at [685, 338] on p "Get a Quote" at bounding box center [694, 336] width 27 height 8
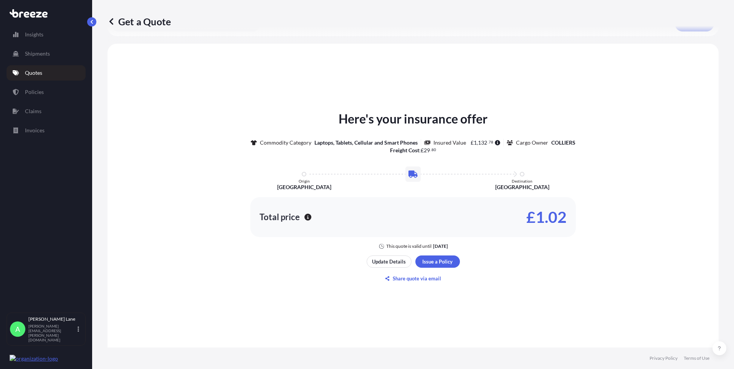
scroll to position [360, 0]
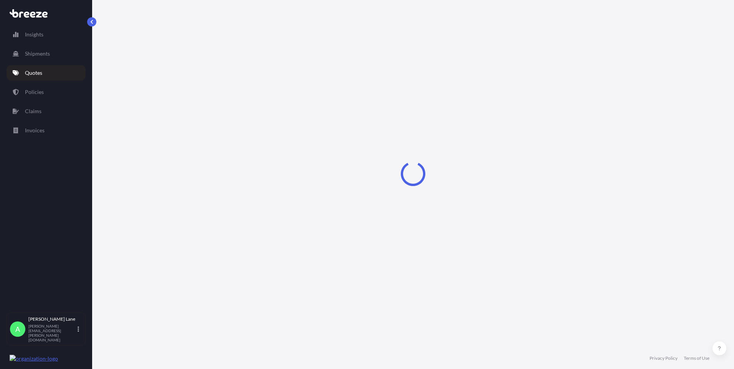
select select "Road"
select select "1"
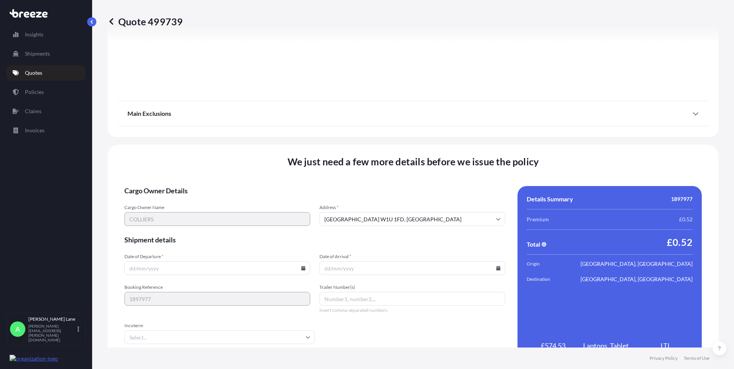
scroll to position [849, 0]
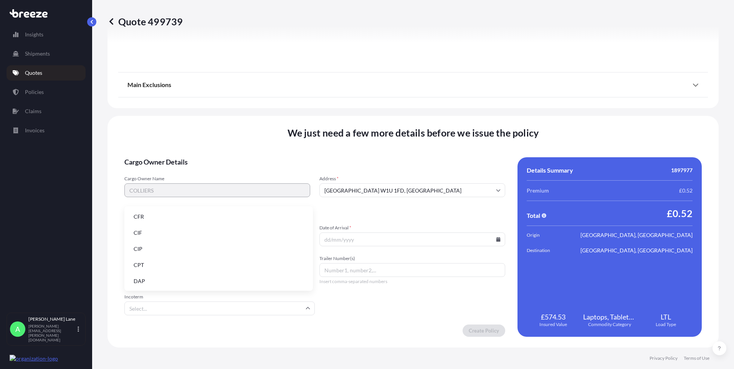
click at [291, 306] on input "Incoterm" at bounding box center [219, 309] width 190 height 14
click at [216, 281] on li "DAP" at bounding box center [218, 281] width 182 height 15
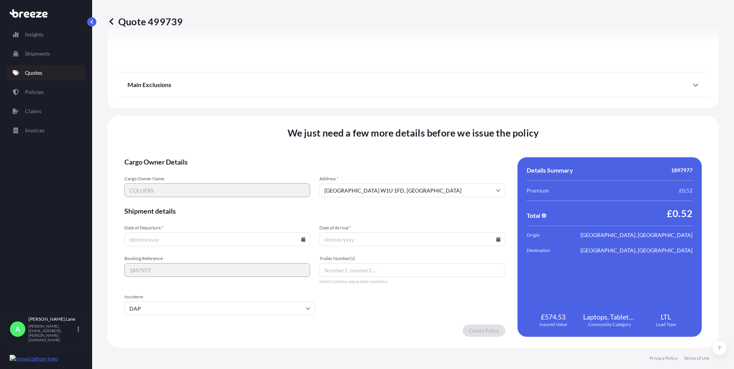
click at [301, 240] on icon at bounding box center [303, 239] width 4 height 5
click at [200, 187] on button "24" at bounding box center [198, 186] width 12 height 12
type input "[DATE]"
paste input "393537488587"
type input "393537488587"
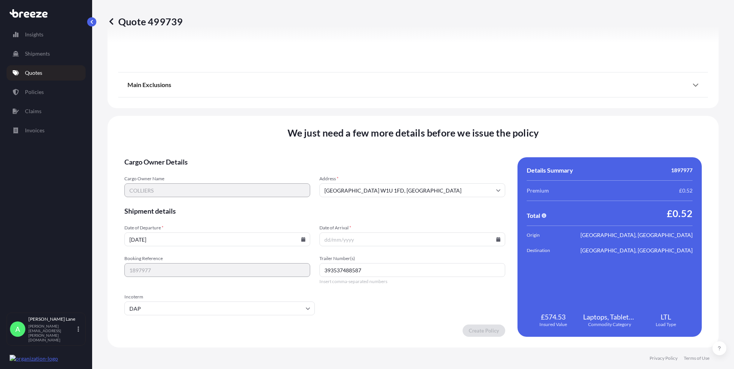
click at [496, 240] on icon at bounding box center [498, 239] width 4 height 5
click at [409, 187] on button "25" at bounding box center [409, 186] width 12 height 12
type input "[DATE]"
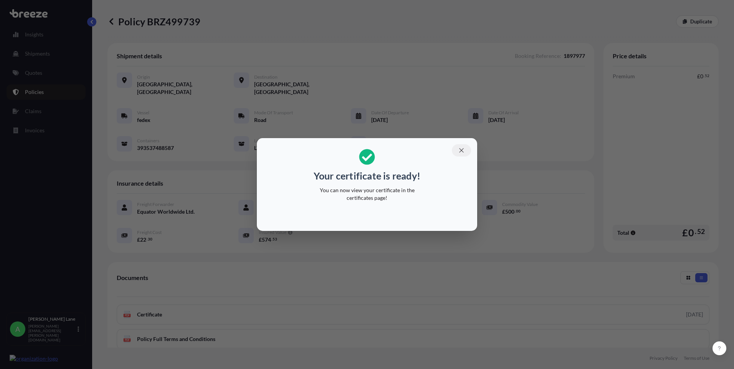
click at [461, 148] on icon "button" at bounding box center [461, 150] width 7 height 7
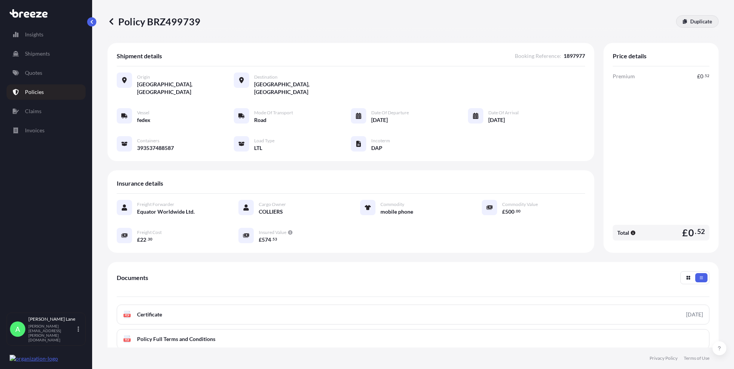
click at [687, 27] on link "Duplicate" at bounding box center [697, 21] width 43 height 12
select select "Road"
select select "1"
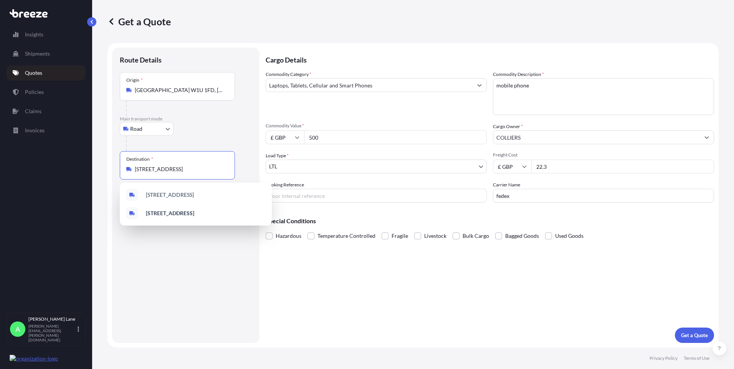
drag, startPoint x: 217, startPoint y: 168, endPoint x: 131, endPoint y: 169, distance: 86.3
click at [131, 169] on div "[STREET_ADDRESS]" at bounding box center [177, 169] width 102 height 8
paste input "bs1 6fl"
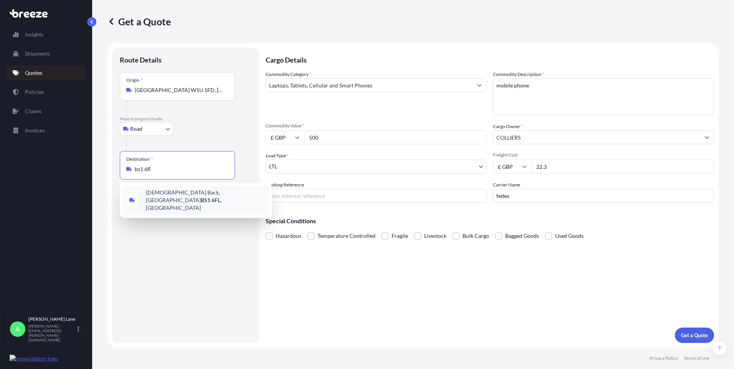
type input "[STREET_ADDRESS]"
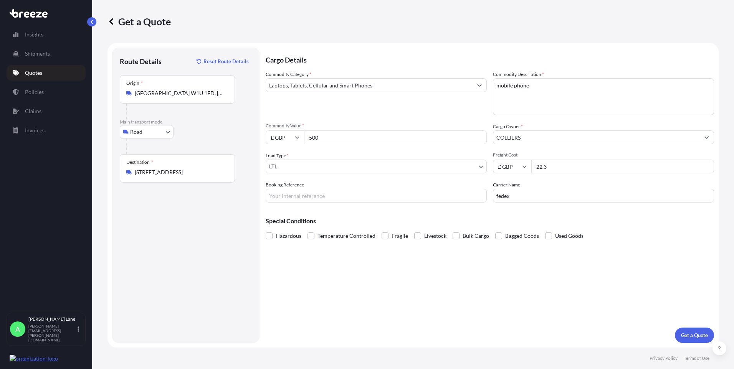
drag, startPoint x: 328, startPoint y: 142, endPoint x: 300, endPoint y: 138, distance: 27.8
click at [300, 138] on div "£ GBP 500" at bounding box center [376, 137] width 221 height 14
type input "1000"
click at [294, 195] on input "Booking Reference" at bounding box center [376, 196] width 221 height 14
paste input "1897982"
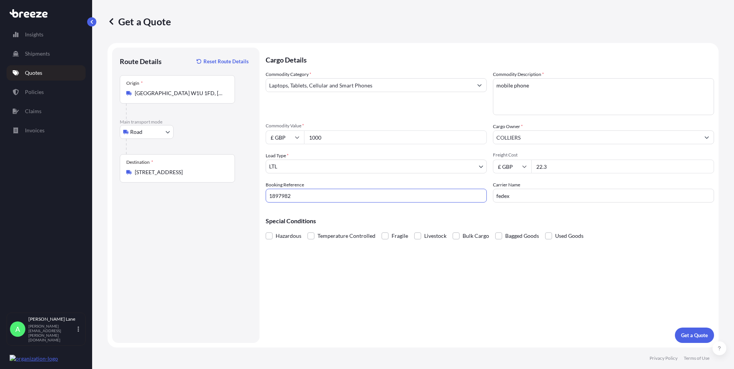
type input "1897982"
drag, startPoint x: 527, startPoint y: 102, endPoint x: 479, endPoint y: 85, distance: 51.8
click at [477, 85] on div "Commodity Category * Laptops, Tablets, Cellular and Smart Phones Commodity Desc…" at bounding box center [490, 137] width 448 height 132
paste textarea "laptop + keyboard"
type textarea "laptop + keyboard"
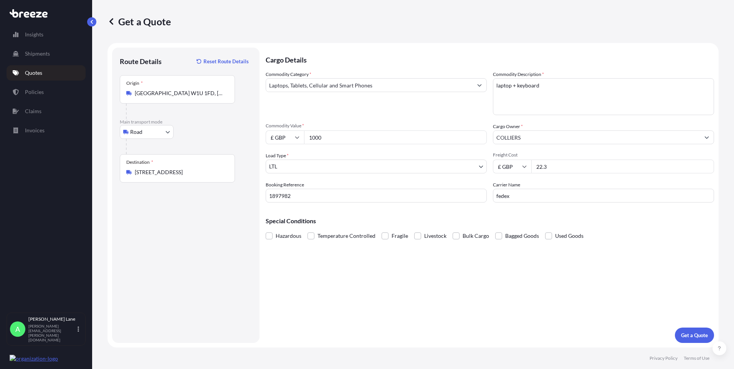
drag, startPoint x: 560, startPoint y: 167, endPoint x: 520, endPoint y: 170, distance: 40.4
click at [520, 170] on div "£ GBP 22.3" at bounding box center [603, 167] width 221 height 14
type input "32.89"
click at [697, 334] on p "Get a Quote" at bounding box center [694, 336] width 27 height 8
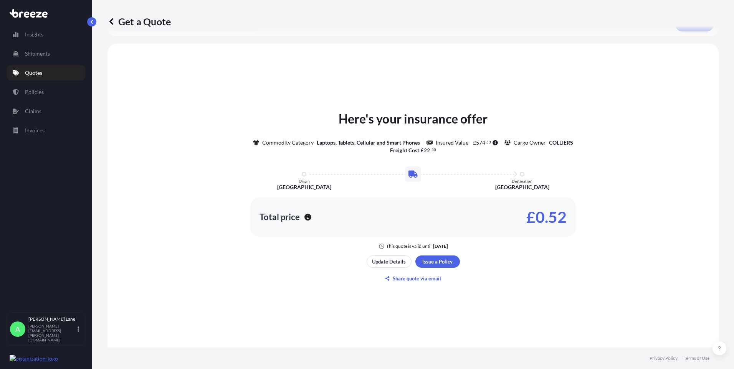
scroll to position [360, 0]
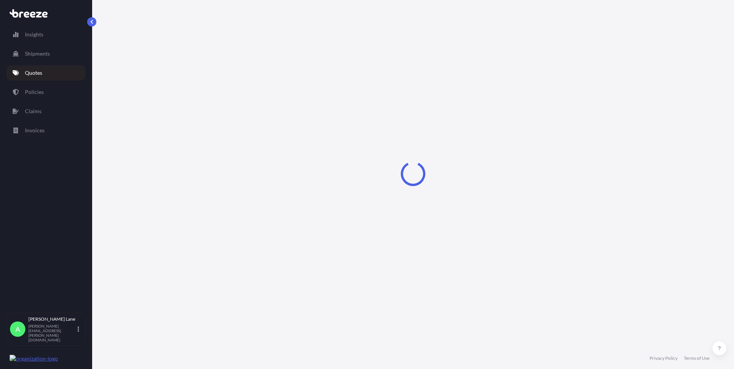
select select "Road"
select select "1"
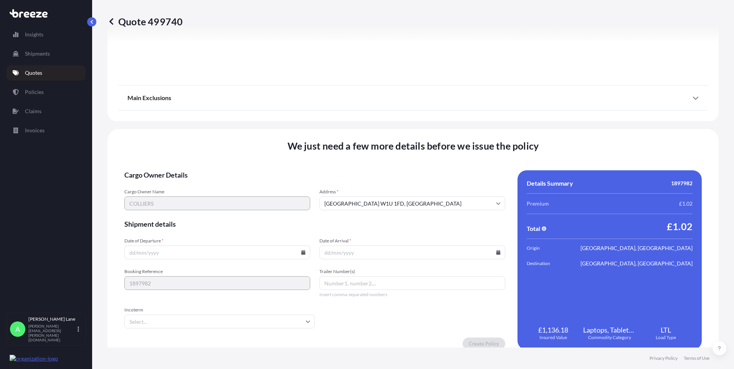
scroll to position [849, 0]
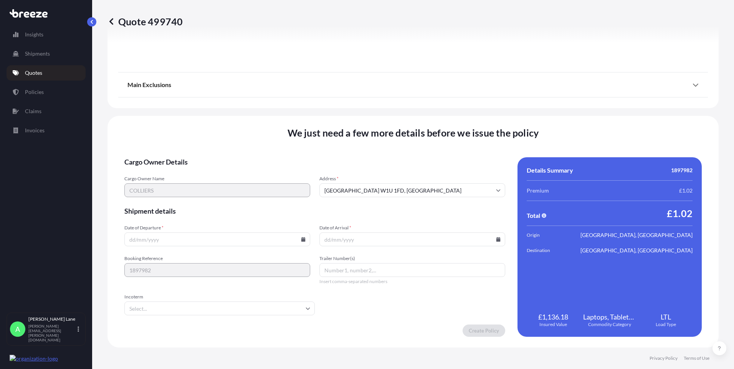
drag, startPoint x: 301, startPoint y: 309, endPoint x: 279, endPoint y: 299, distance: 23.7
click at [300, 309] on input "Incoterm" at bounding box center [219, 309] width 190 height 14
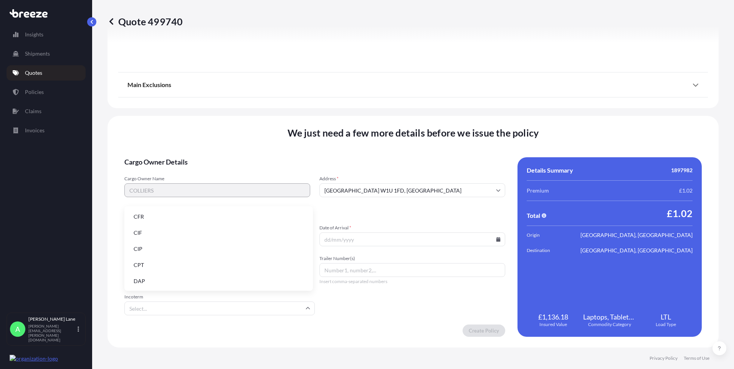
click at [226, 283] on li "DAP" at bounding box center [218, 281] width 182 height 15
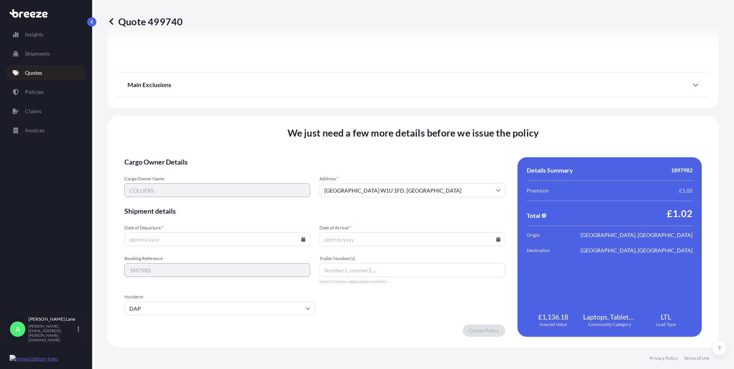
click at [300, 242] on input "Date of Departure *" at bounding box center [217, 240] width 186 height 14
click at [301, 239] on icon at bounding box center [303, 239] width 4 height 5
click at [201, 186] on button "24" at bounding box center [198, 186] width 12 height 12
type input "[DATE]"
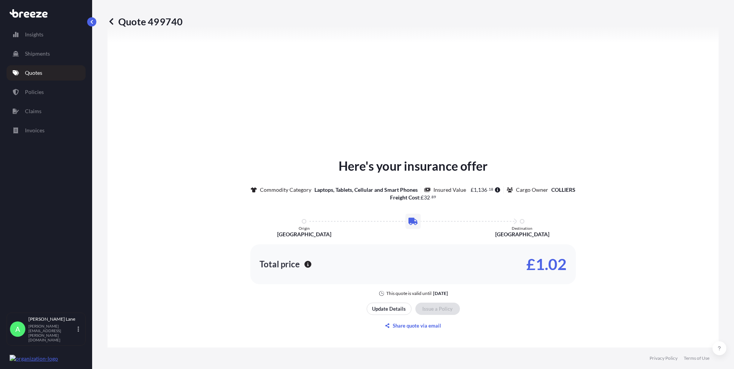
scroll to position [350, 0]
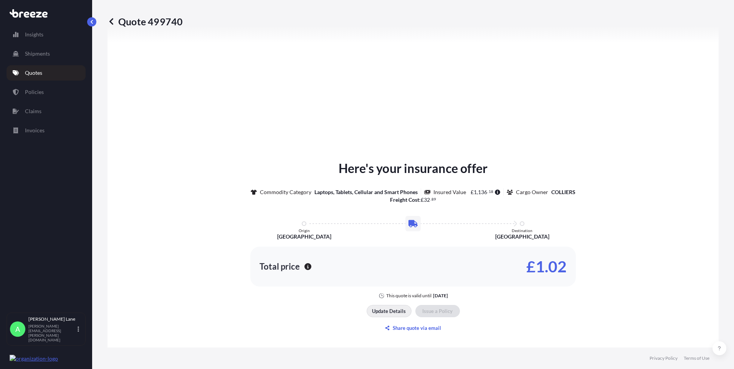
click at [395, 311] on p "Update Details" at bounding box center [389, 311] width 34 height 8
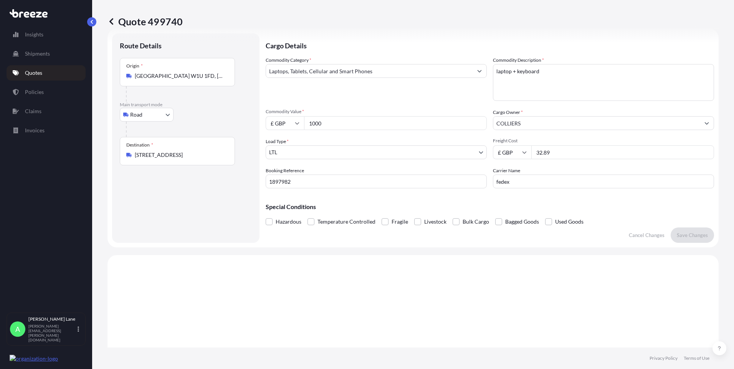
scroll to position [12, 0]
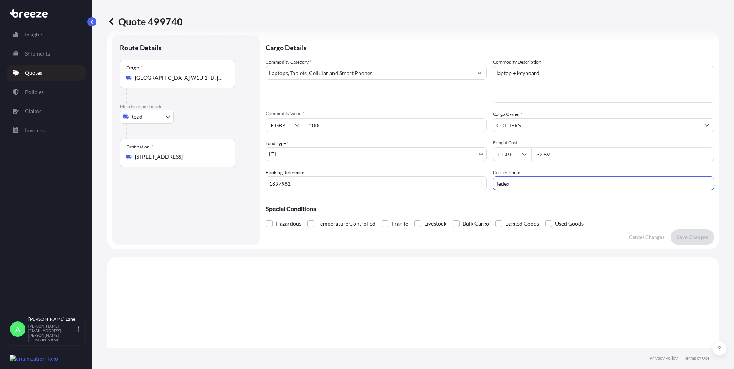
drag, startPoint x: 518, startPoint y: 188, endPoint x: 469, endPoint y: 188, distance: 49.5
click at [469, 188] on div "Commodity Category * Laptops, Tablets, Cellular and Smart Phones Commodity Desc…" at bounding box center [490, 124] width 448 height 132
type input "DHL"
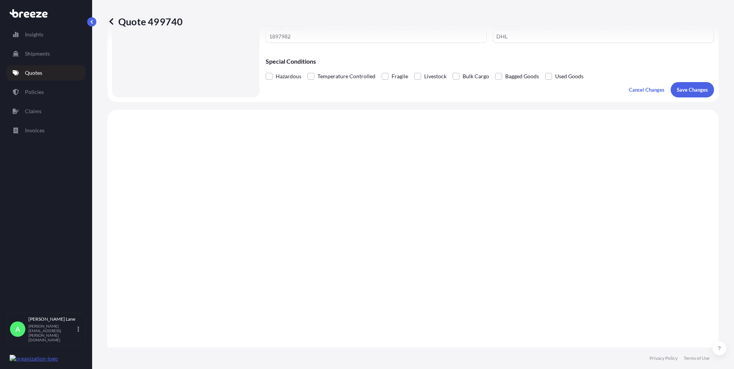
scroll to position [51, 0]
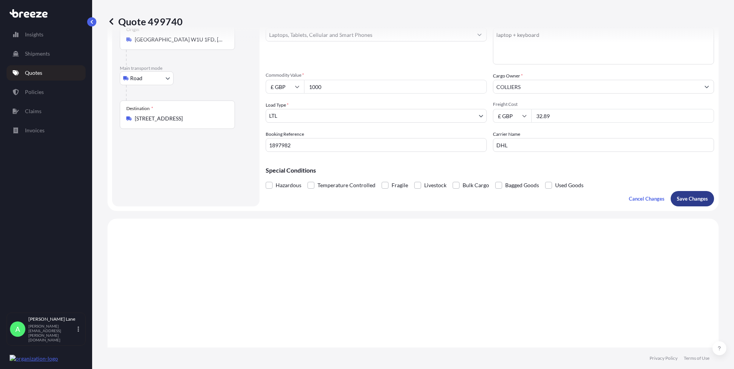
click at [681, 202] on p "Save Changes" at bounding box center [692, 199] width 31 height 8
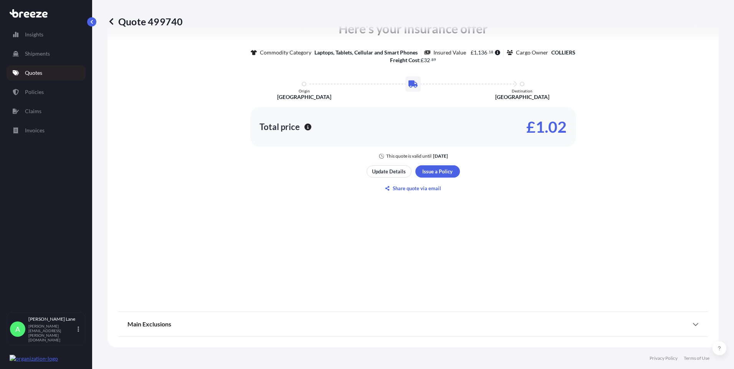
select select "Road"
select select "1"
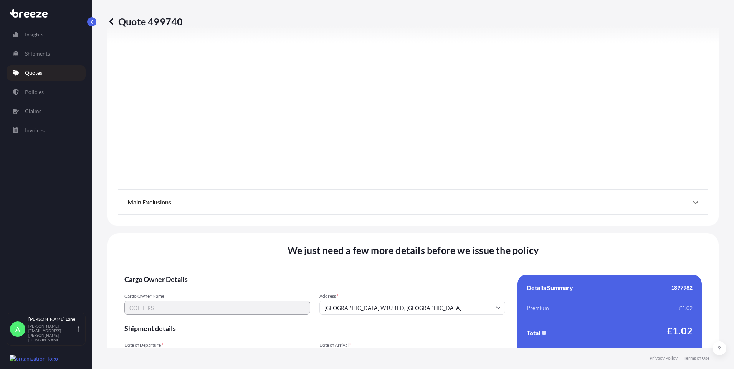
scroll to position [849, 0]
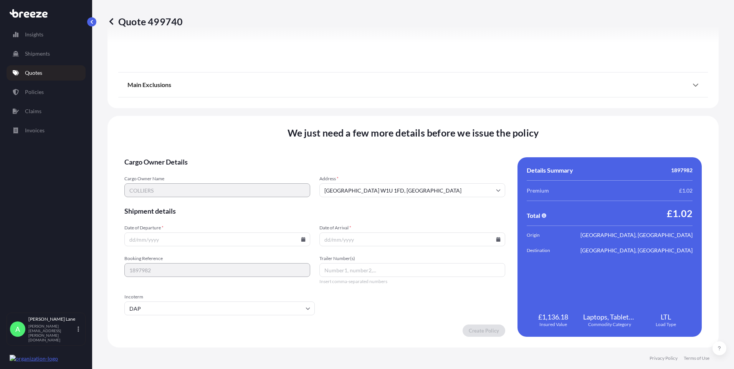
click at [301, 239] on icon at bounding box center [303, 239] width 4 height 5
click at [198, 184] on button "24" at bounding box center [198, 186] width 12 height 12
type input "[DATE]"
click at [496, 238] on icon at bounding box center [498, 239] width 4 height 5
click at [408, 185] on button "25" at bounding box center [409, 186] width 12 height 12
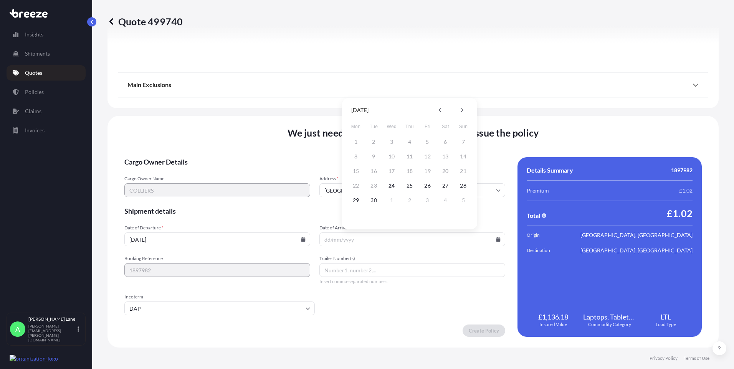
type input "[DATE]"
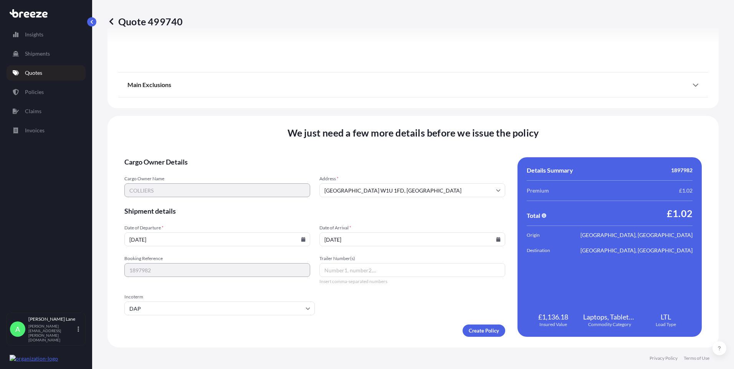
click at [358, 270] on input "Trailer Number(s)" at bounding box center [412, 270] width 186 height 14
paste input "5568682980"
type input "5568682980"
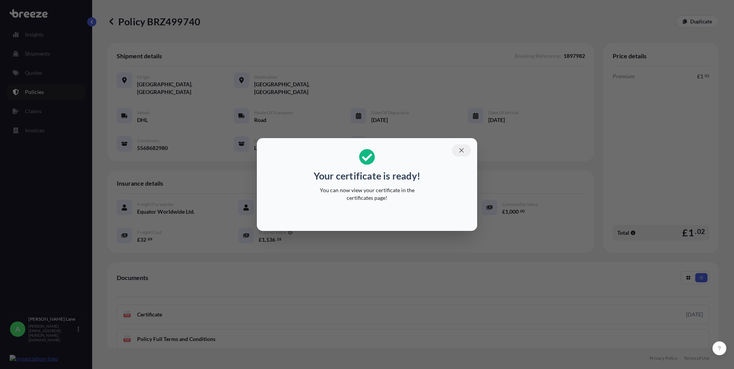
click at [464, 152] on button "button" at bounding box center [461, 150] width 19 height 12
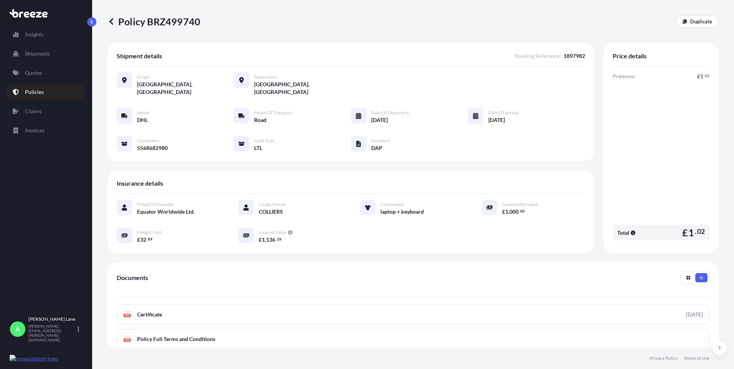
click at [704, 25] on p "Duplicate" at bounding box center [701, 22] width 22 height 8
select select "Road"
select select "1"
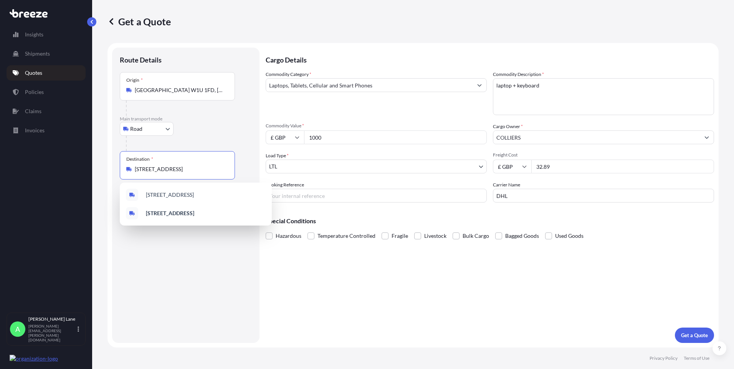
drag, startPoint x: 216, startPoint y: 170, endPoint x: 58, endPoint y: 177, distance: 158.7
click at [58, 177] on div "Insights Shipments Quotes Policies Claims Invoices A [PERSON_NAME] [PERSON_NAME…" at bounding box center [367, 184] width 734 height 369
paste input "m2 2jt"
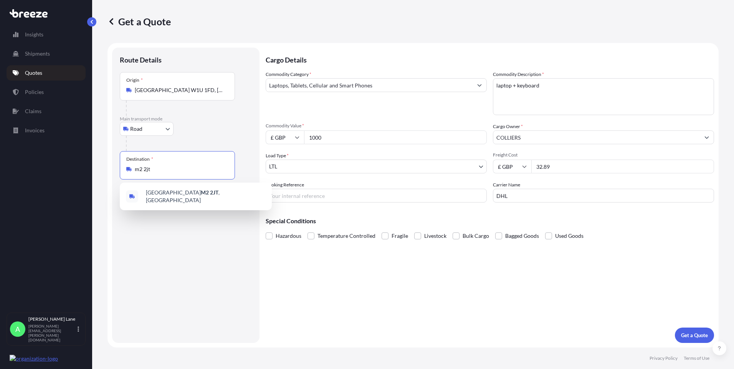
type input "[STREET_ADDRESS]"
click at [337, 310] on div "Cargo Details Commodity Category * Laptops, Tablets, Cellular and Smart Phones …" at bounding box center [490, 195] width 448 height 295
click at [325, 199] on input "Booking Reference" at bounding box center [376, 196] width 221 height 14
paste input "1897983"
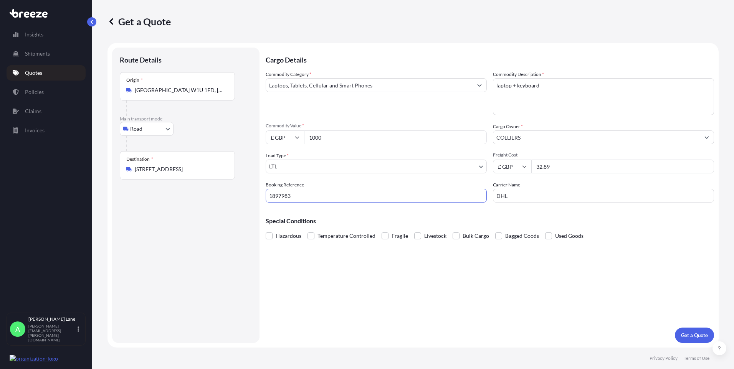
type input "1897983"
drag, startPoint x: 539, startPoint y: 89, endPoint x: 473, endPoint y: 88, distance: 65.6
click at [473, 88] on div "Commodity Category * Laptops, Tablets, Cellular and Smart Phones Commodity Desc…" at bounding box center [490, 137] width 448 height 132
paste textarea "LAPTOP"
type textarea "LAPTOP"
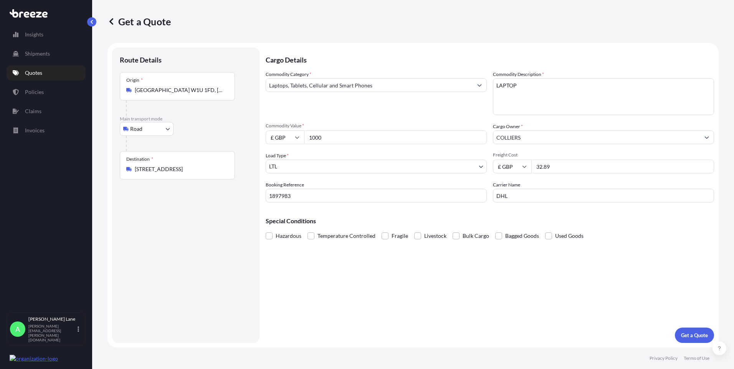
drag, startPoint x: 552, startPoint y: 168, endPoint x: 517, endPoint y: 167, distance: 34.9
click at [517, 167] on div "£ GBP 32.89" at bounding box center [603, 167] width 221 height 14
type input "29.40"
click at [687, 336] on p "Get a Quote" at bounding box center [694, 336] width 27 height 8
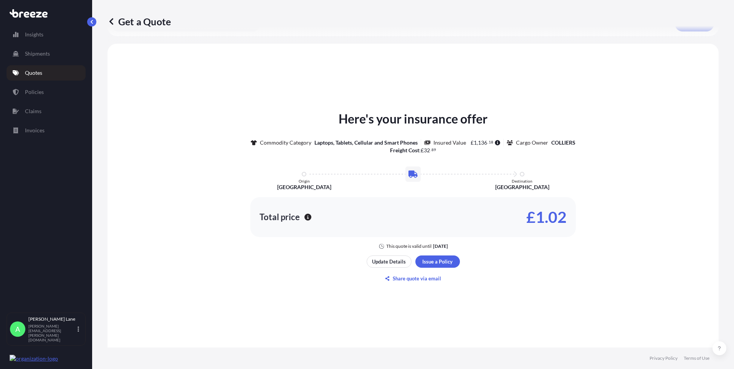
scroll to position [360, 0]
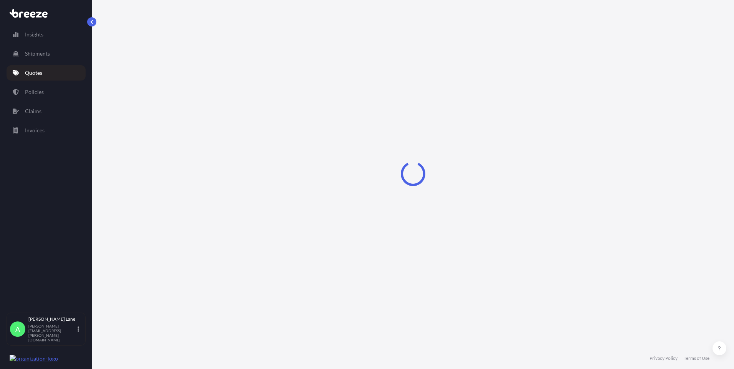
select select "Road"
select select "1"
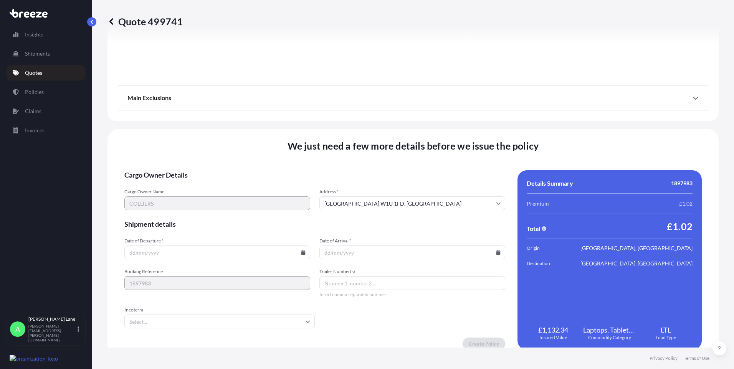
scroll to position [849, 0]
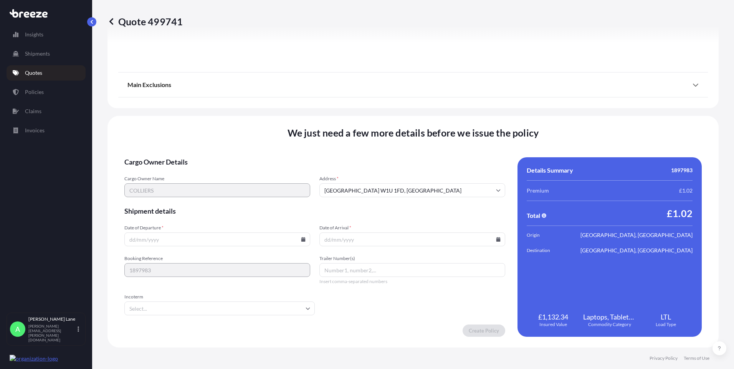
drag, startPoint x: 302, startPoint y: 243, endPoint x: 305, endPoint y: 239, distance: 5.5
click at [302, 242] on input "Date of Departure *" at bounding box center [217, 240] width 186 height 14
click at [301, 239] on icon at bounding box center [303, 239] width 5 height 5
click at [199, 186] on button "24" at bounding box center [198, 186] width 12 height 12
type input "[DATE]"
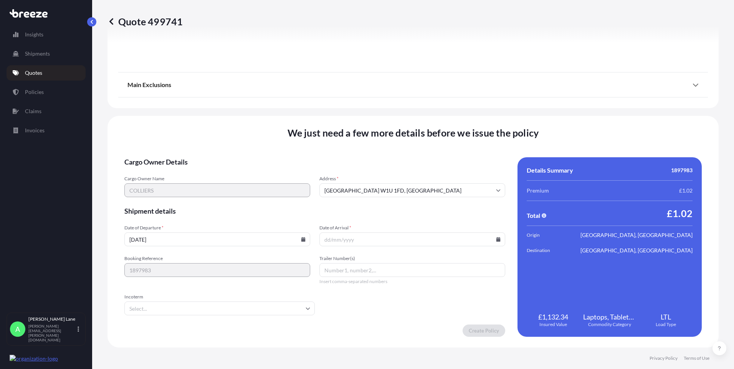
drag, startPoint x: 154, startPoint y: 311, endPoint x: 158, endPoint y: 293, distance: 18.5
click at [154, 310] on input "Incoterm" at bounding box center [219, 309] width 190 height 14
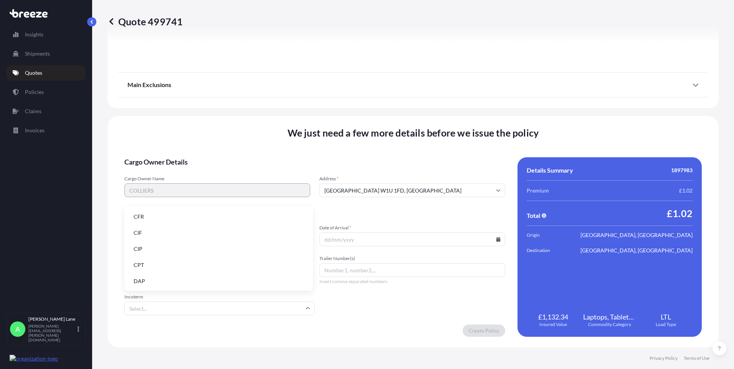
click at [154, 282] on li "DAP" at bounding box center [218, 281] width 182 height 15
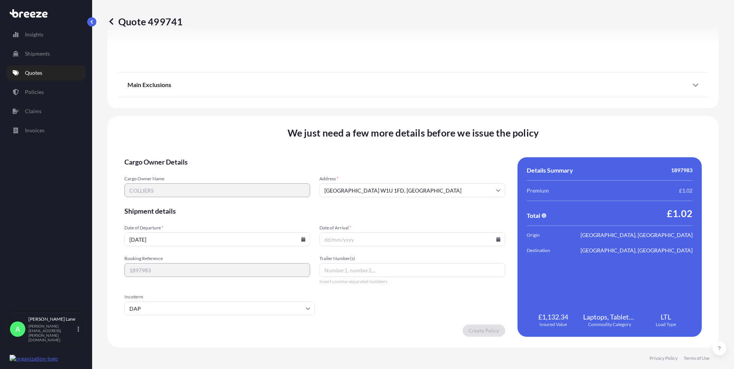
click at [496, 238] on icon at bounding box center [498, 239] width 4 height 5
click at [408, 184] on button "25" at bounding box center [409, 186] width 12 height 12
type input "[DATE]"
paste input "393537670797"
type input "393537670797"
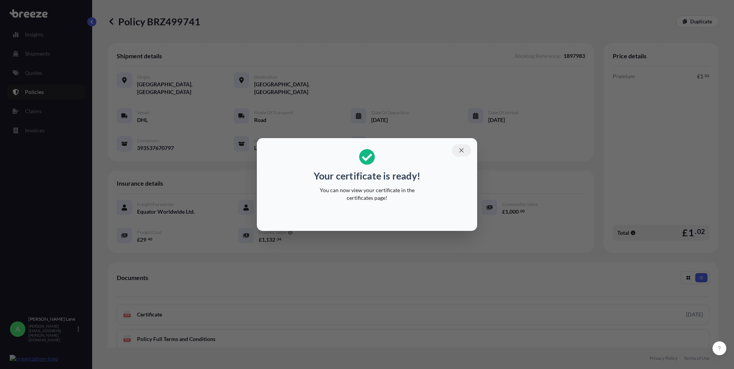
click at [459, 148] on icon "button" at bounding box center [461, 150] width 7 height 7
